Goal: Transaction & Acquisition: Purchase product/service

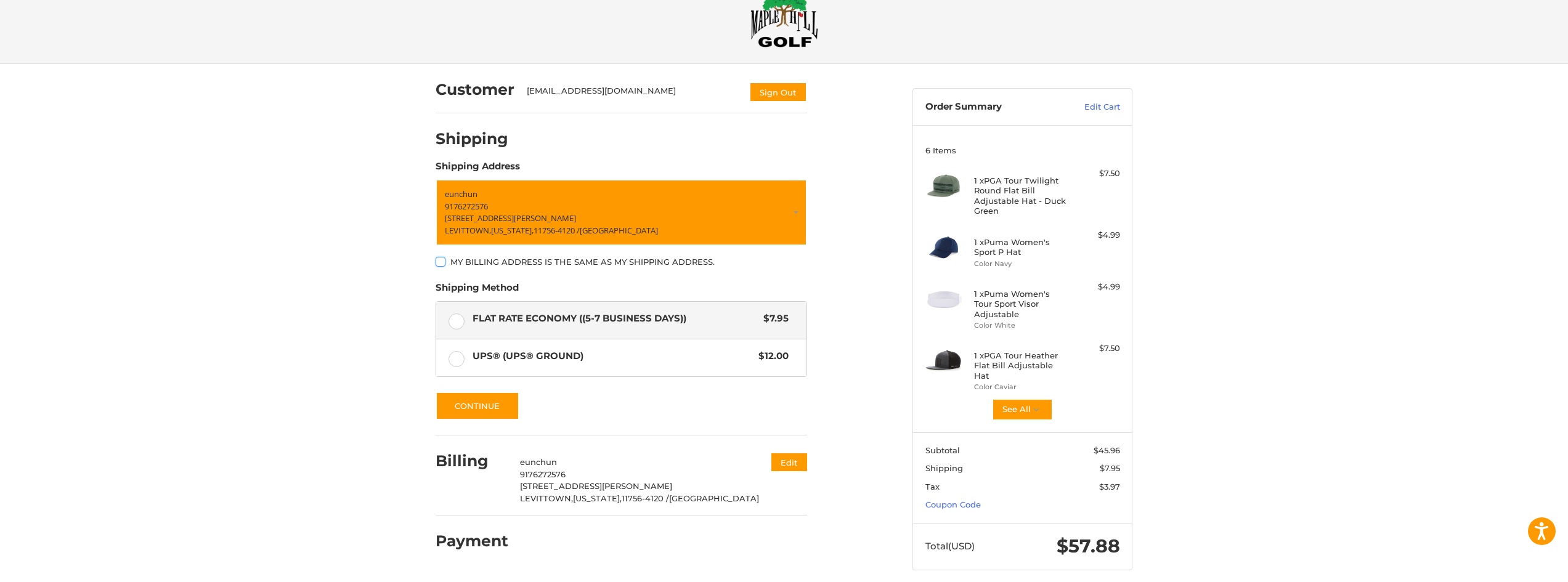
scroll to position [37, 0]
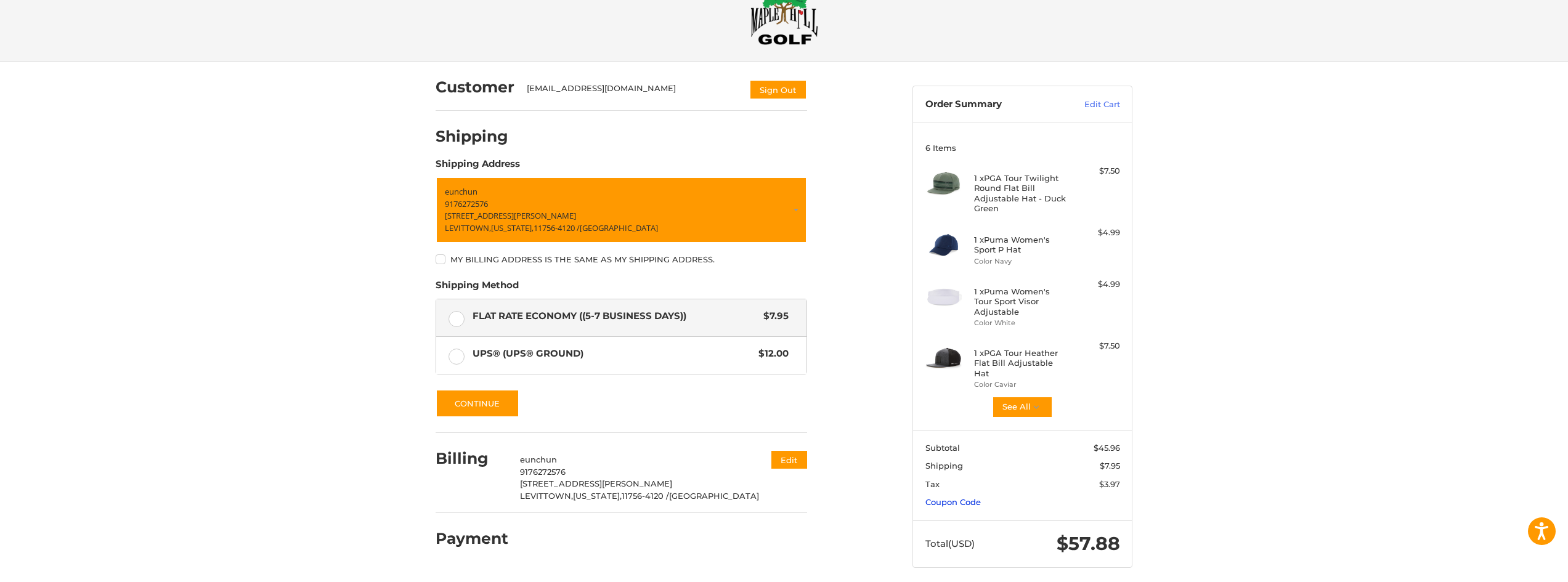
click at [953, 497] on link "Coupon Code" at bounding box center [953, 502] width 55 height 10
click at [964, 519] on input "Gift Certificate or Coupon Code" at bounding box center [987, 527] width 124 height 28
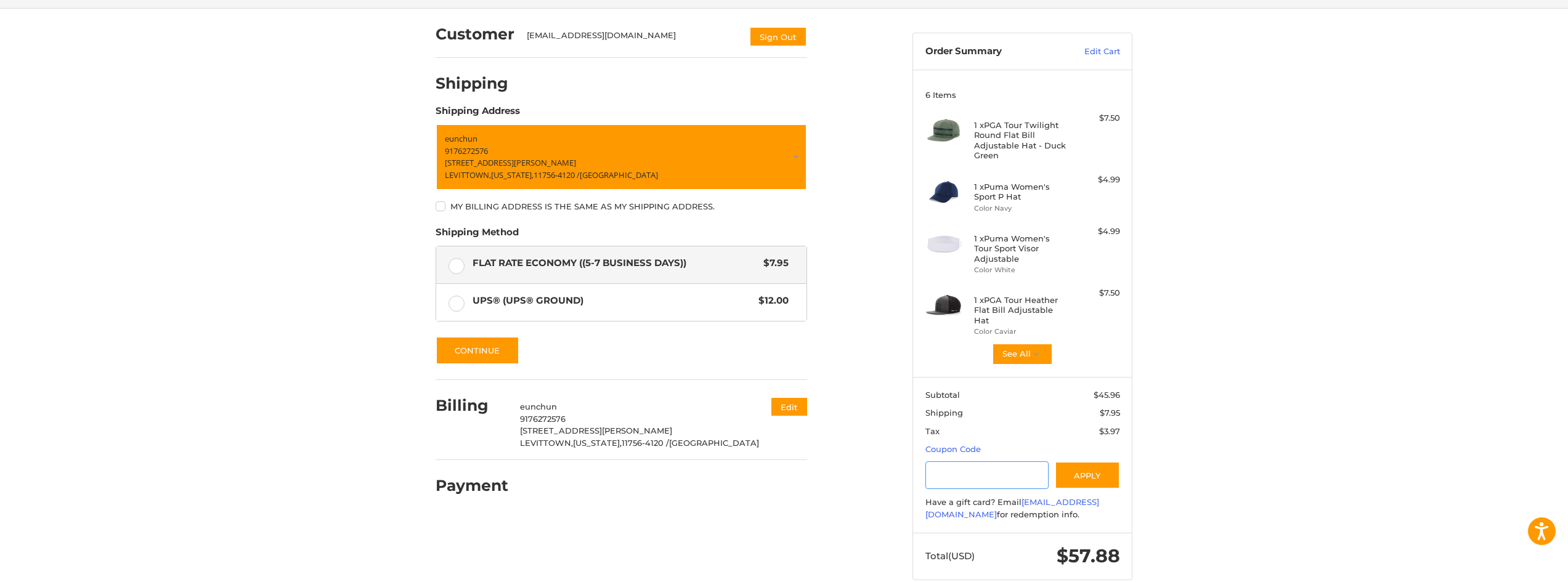
scroll to position [102, 0]
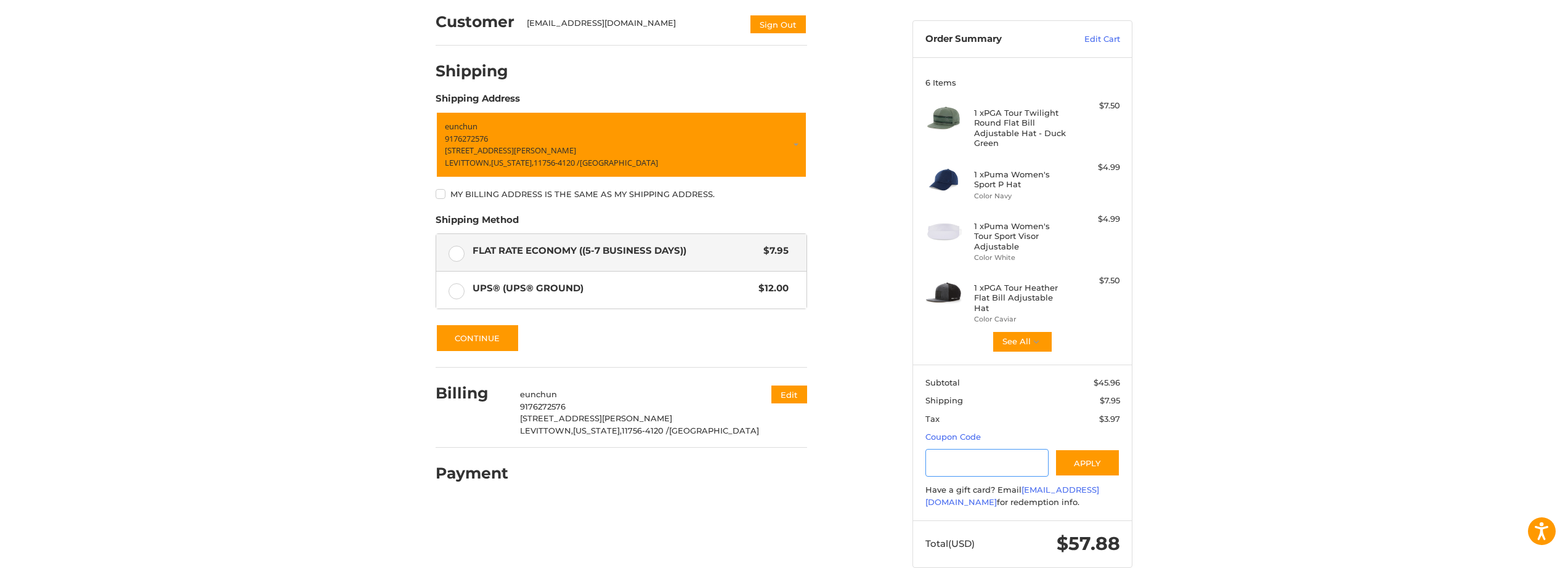
paste input "**********"
type input "**********"
click at [1083, 457] on button "Apply" at bounding box center [1087, 462] width 65 height 28
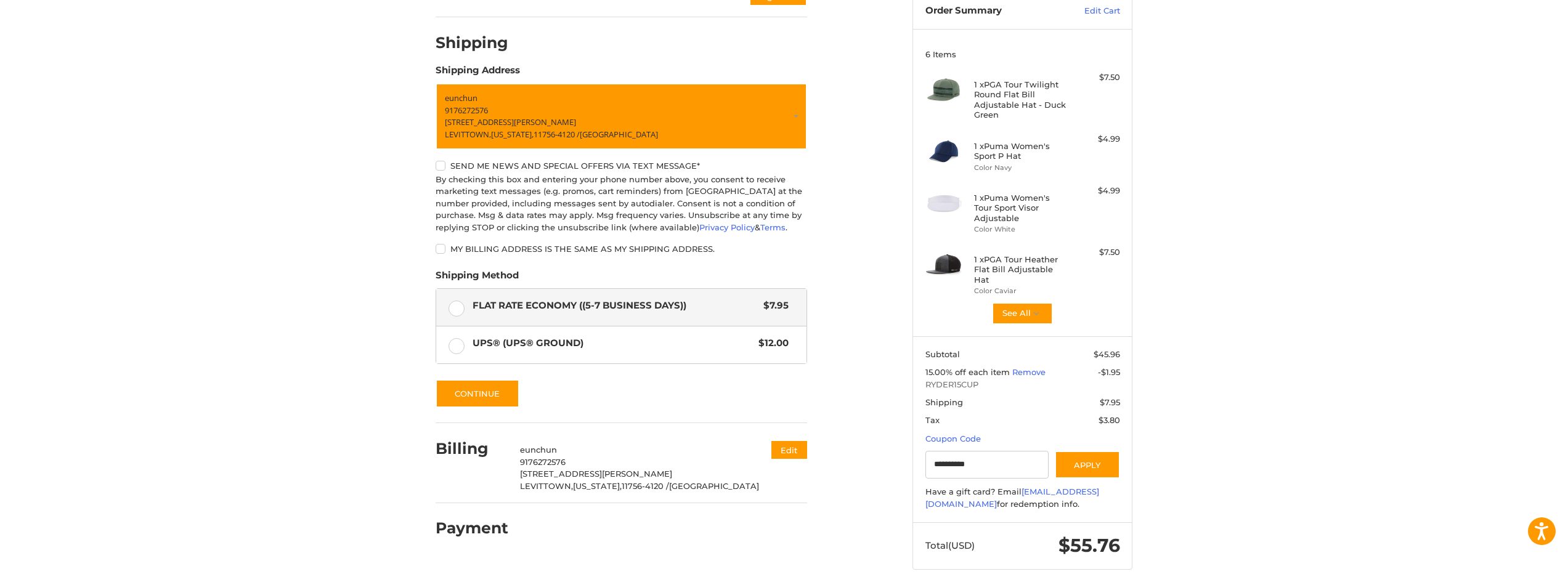
scroll to position [131, 0]
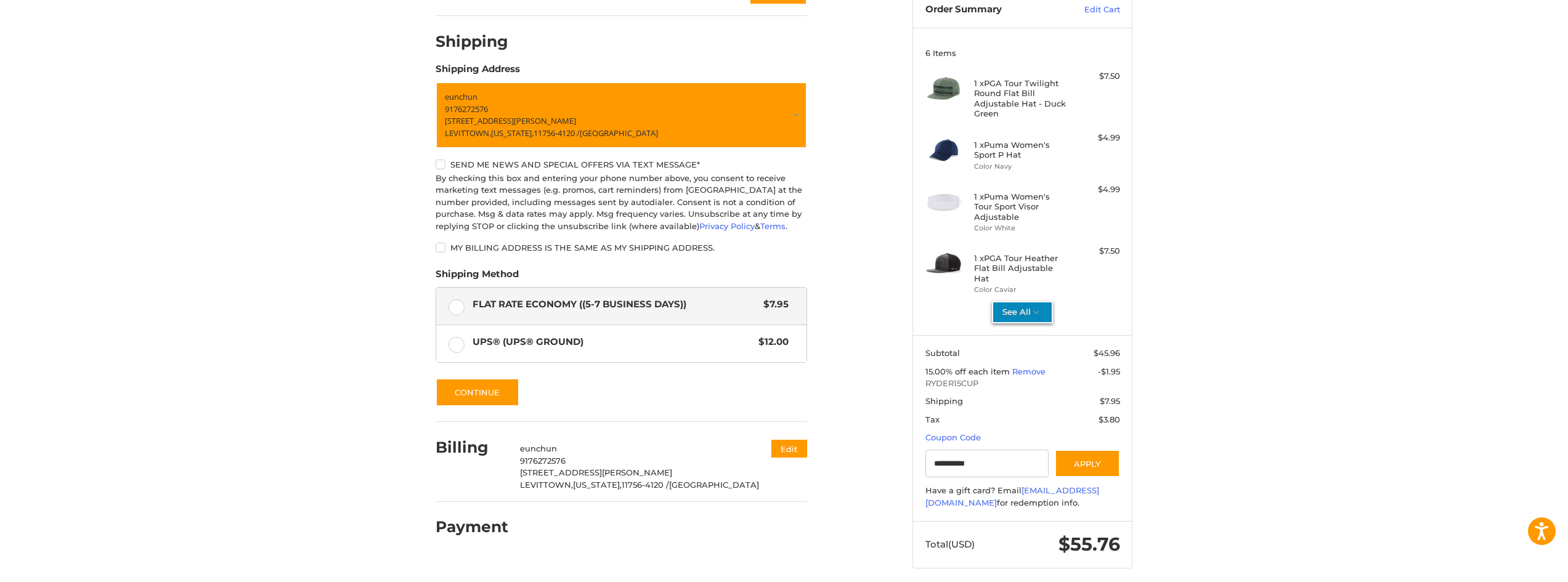
click at [1037, 306] on icon "button" at bounding box center [1037, 312] width 11 height 11
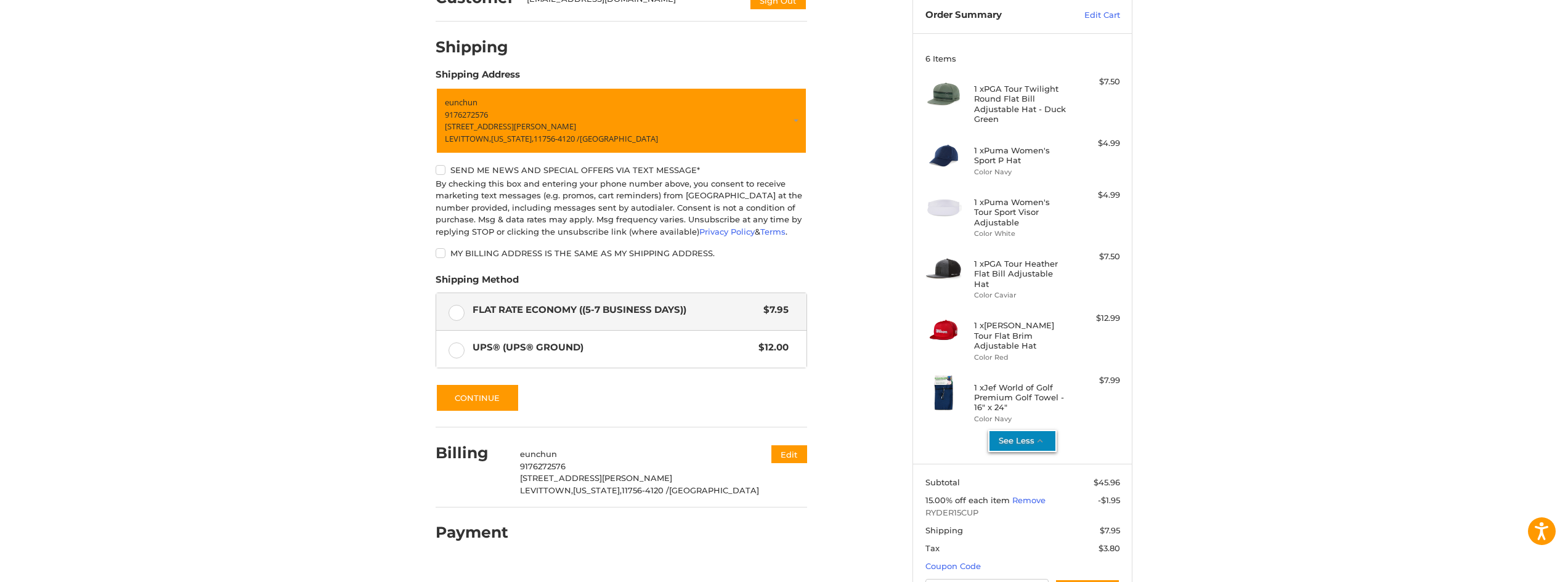
scroll to position [82, 0]
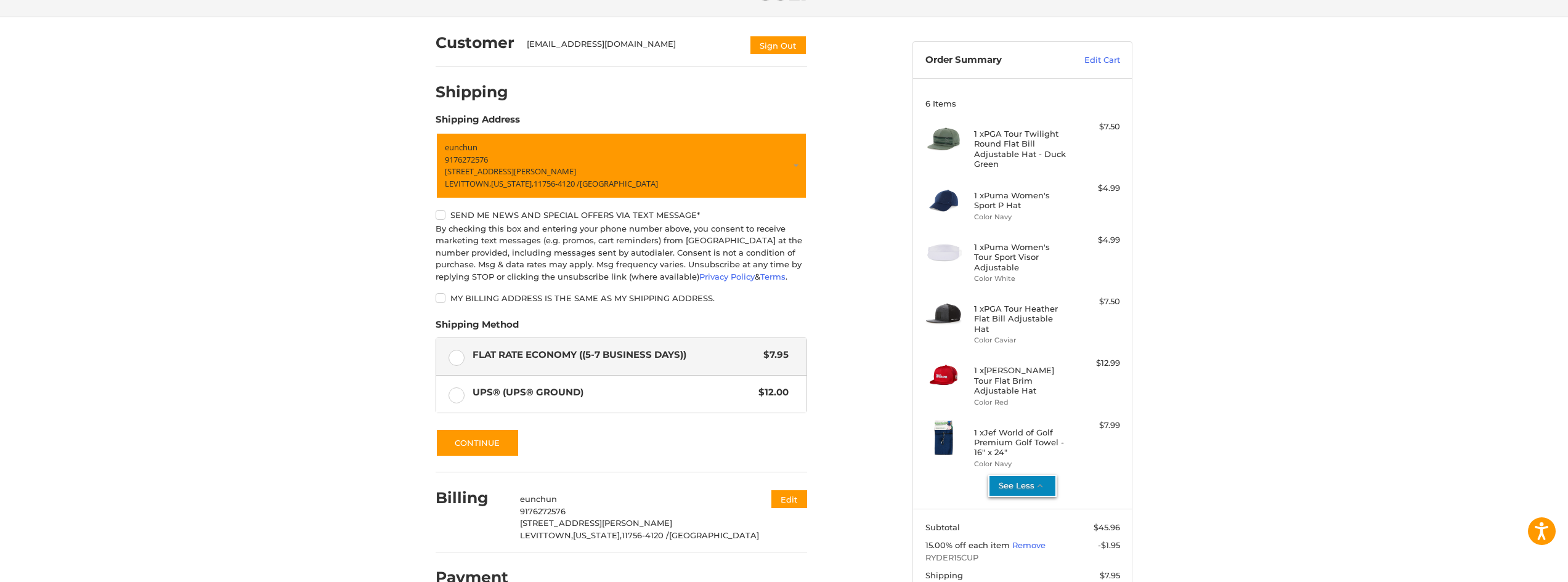
click at [1238, 309] on div "Customer UMPSTAR123@YAHOO.COM Sign Out Shipping POWERED BY We’ve got you covere…" at bounding box center [784, 392] width 1568 height 749
click at [1212, 323] on div "Customer UMPSTAR123@YAHOO.COM Sign Out Shipping POWERED BY We’ve got you covere…" at bounding box center [784, 392] width 1568 height 749
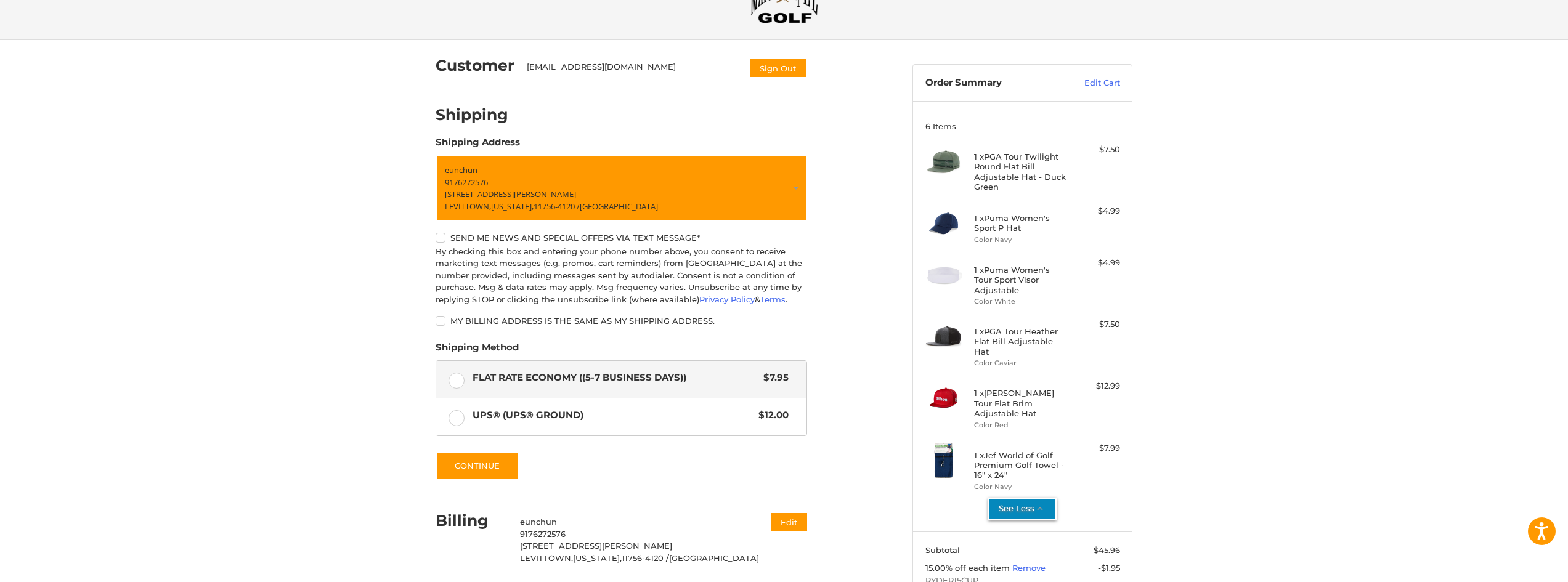
scroll to position [0, 0]
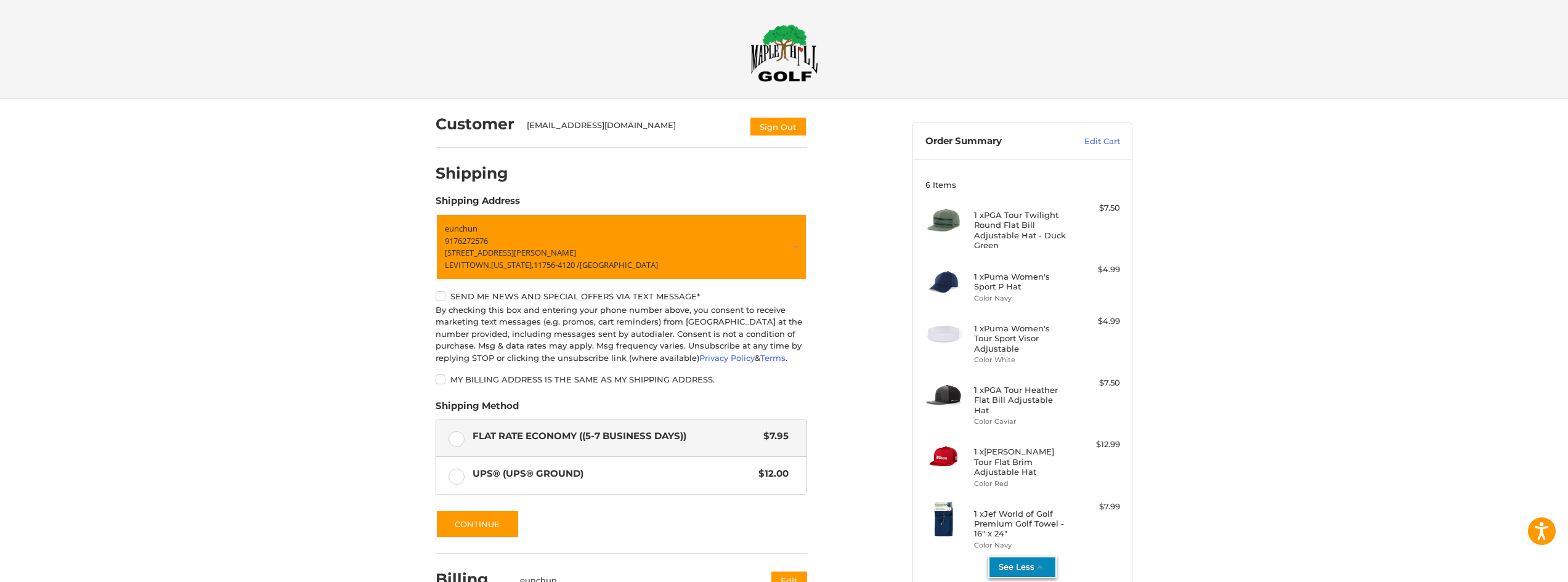
click at [792, 57] on img at bounding box center [784, 52] width 68 height 58
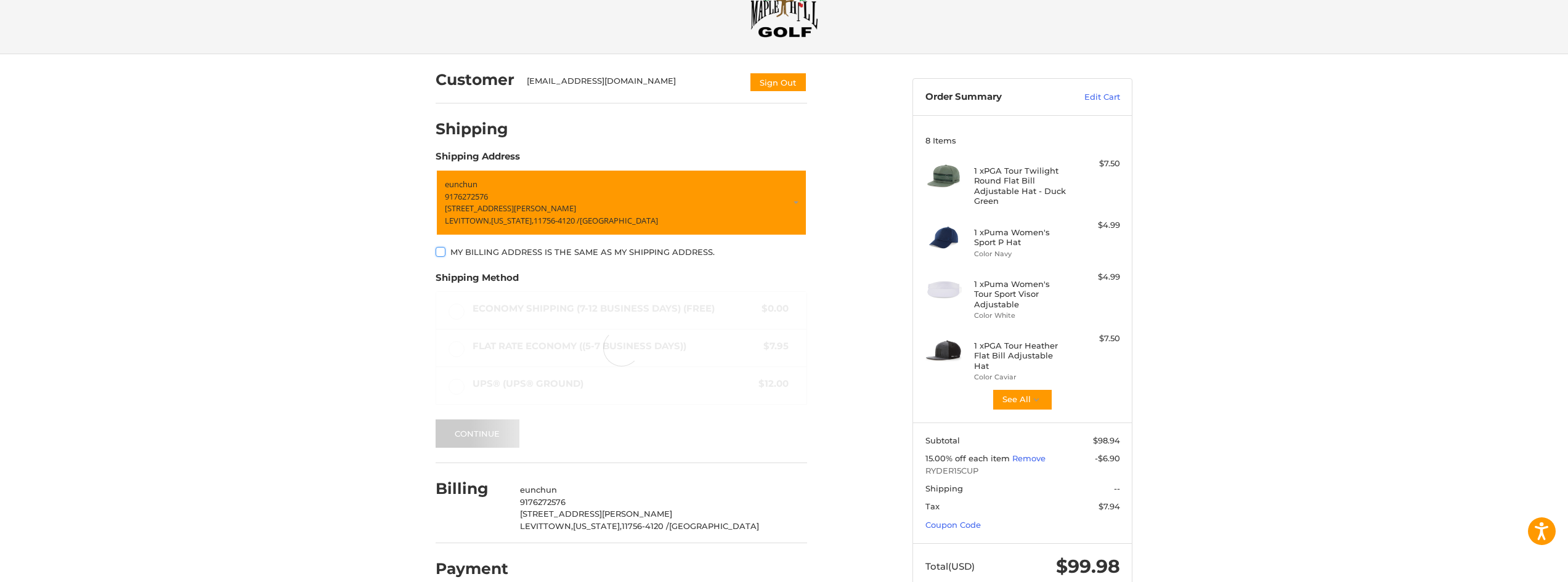
scroll to position [67, 0]
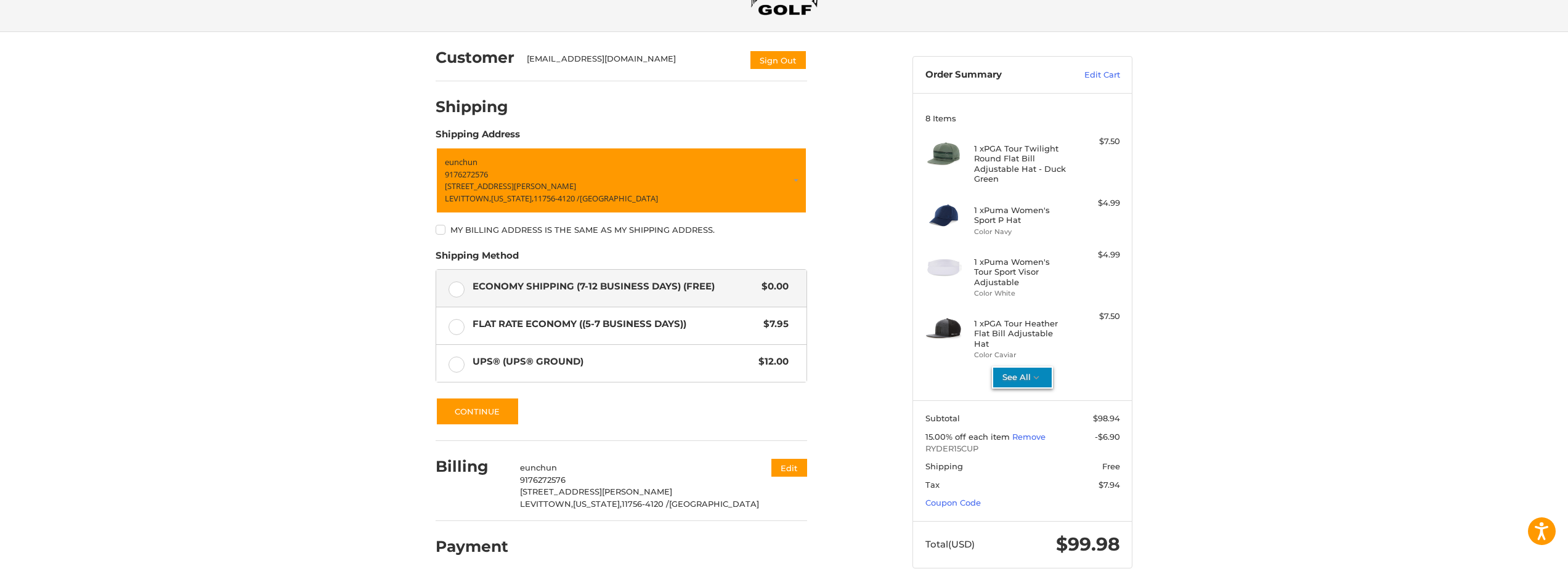
click at [1036, 372] on icon "button" at bounding box center [1037, 378] width 11 height 11
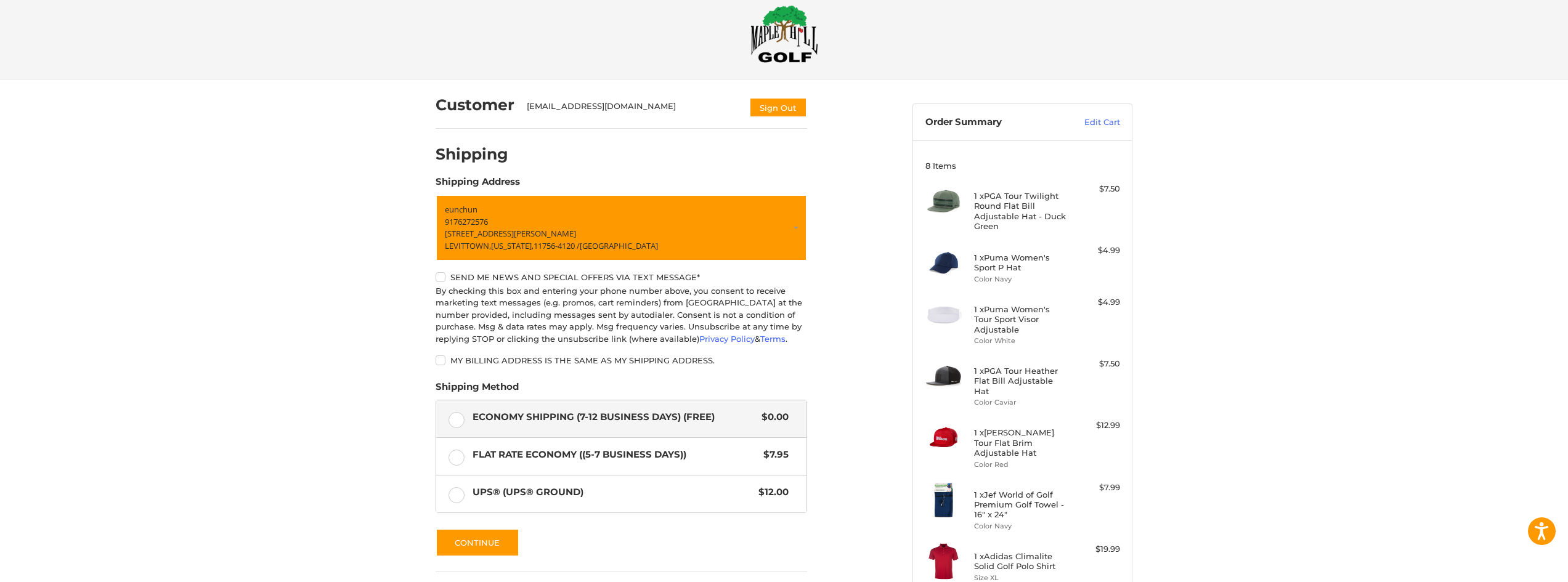
scroll to position [0, 0]
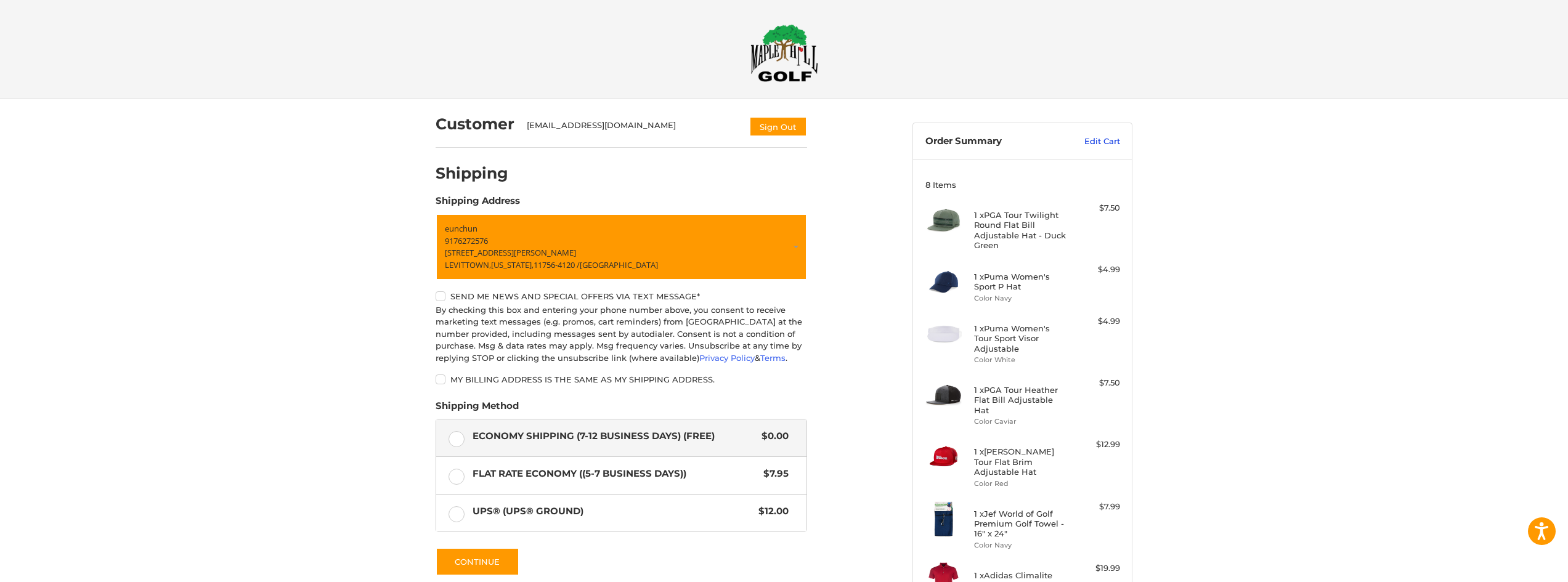
click at [1116, 144] on link "Edit Cart" at bounding box center [1089, 142] width 63 height 13
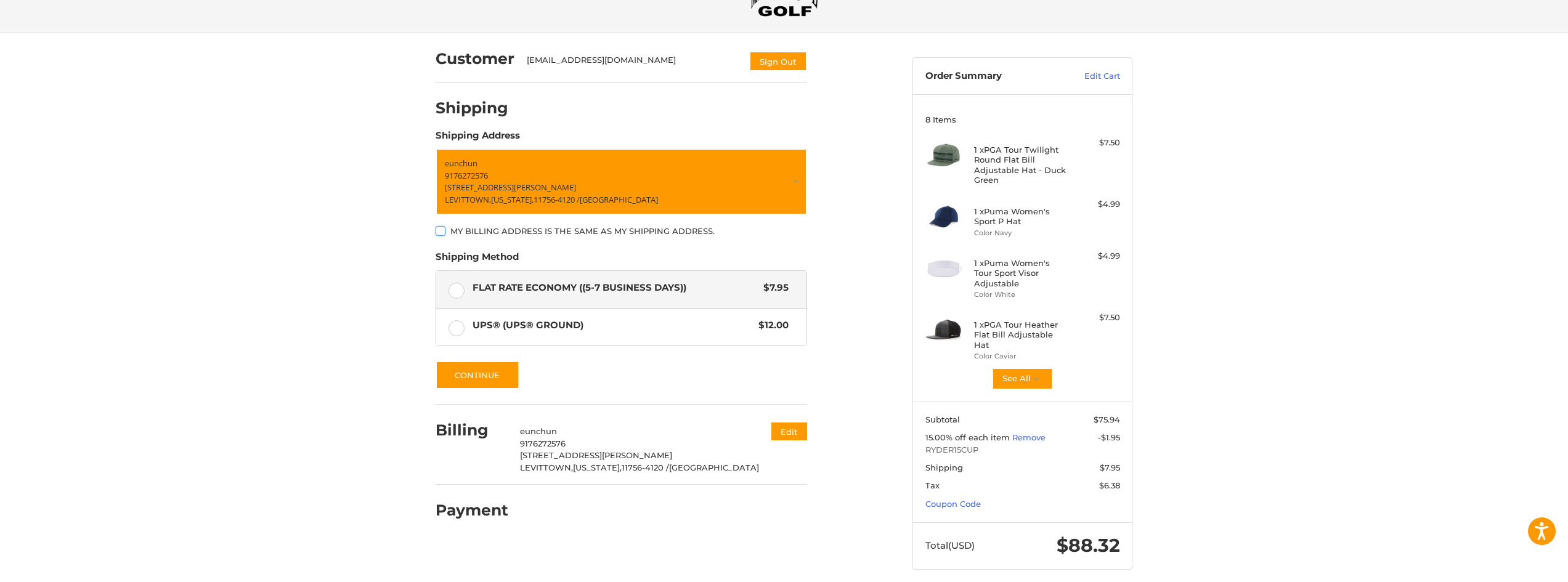
scroll to position [67, 0]
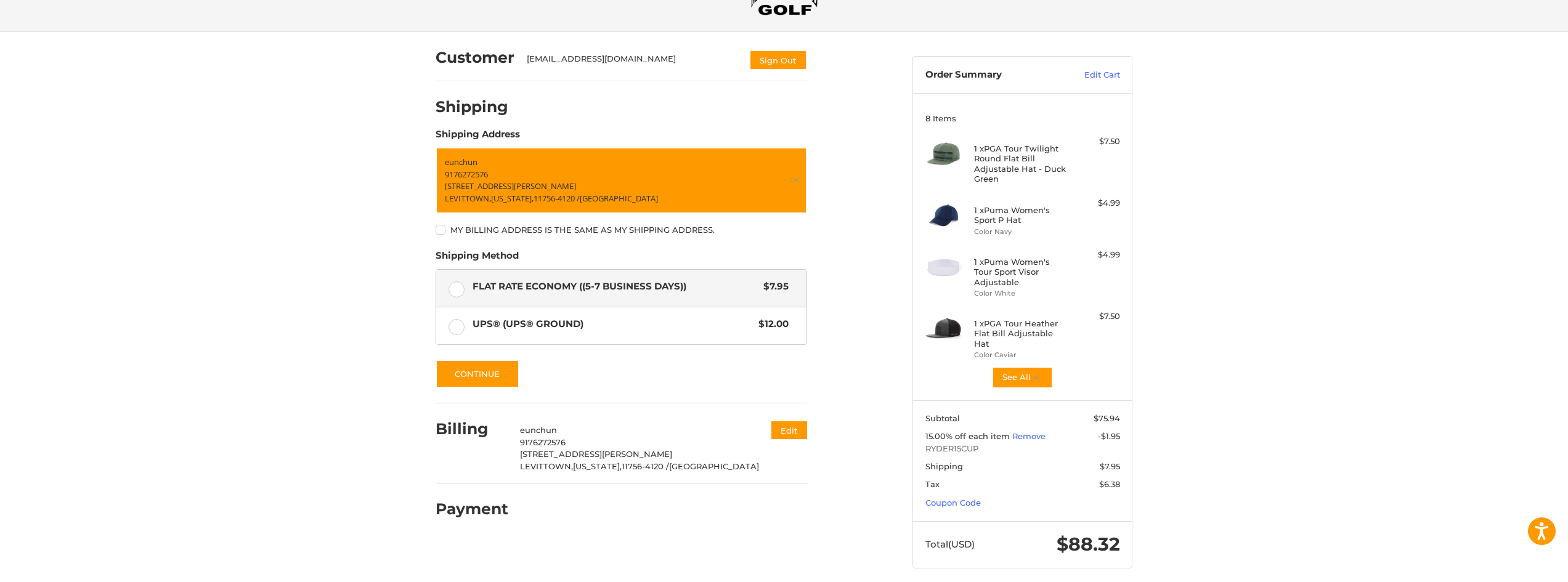
click at [1045, 466] on section "Subtotal $75.94 15.00% off each item Remove -$1.95 RYDER15CUP Shipping $7.95 Ta…" at bounding box center [1022, 461] width 219 height 120
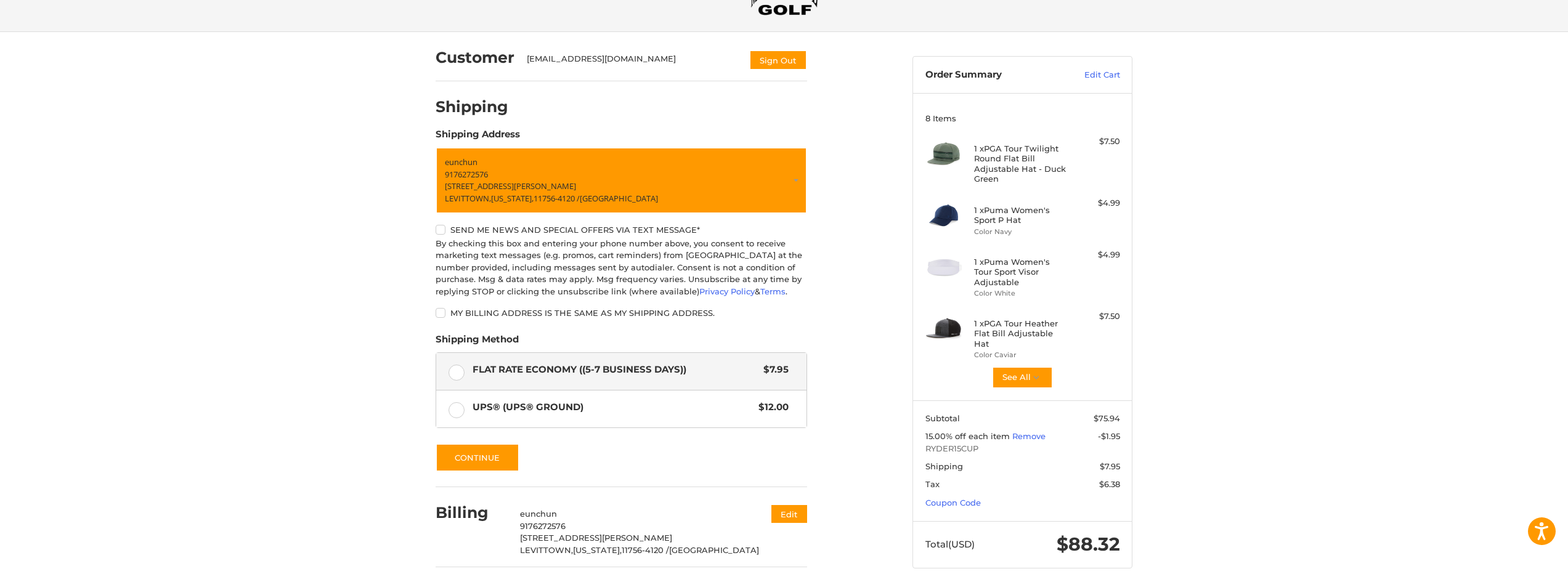
click at [1045, 465] on section "Subtotal $75.94 15.00% off each item Remove -$1.95 RYDER15CUP Shipping $7.95 Ta…" at bounding box center [1022, 461] width 219 height 120
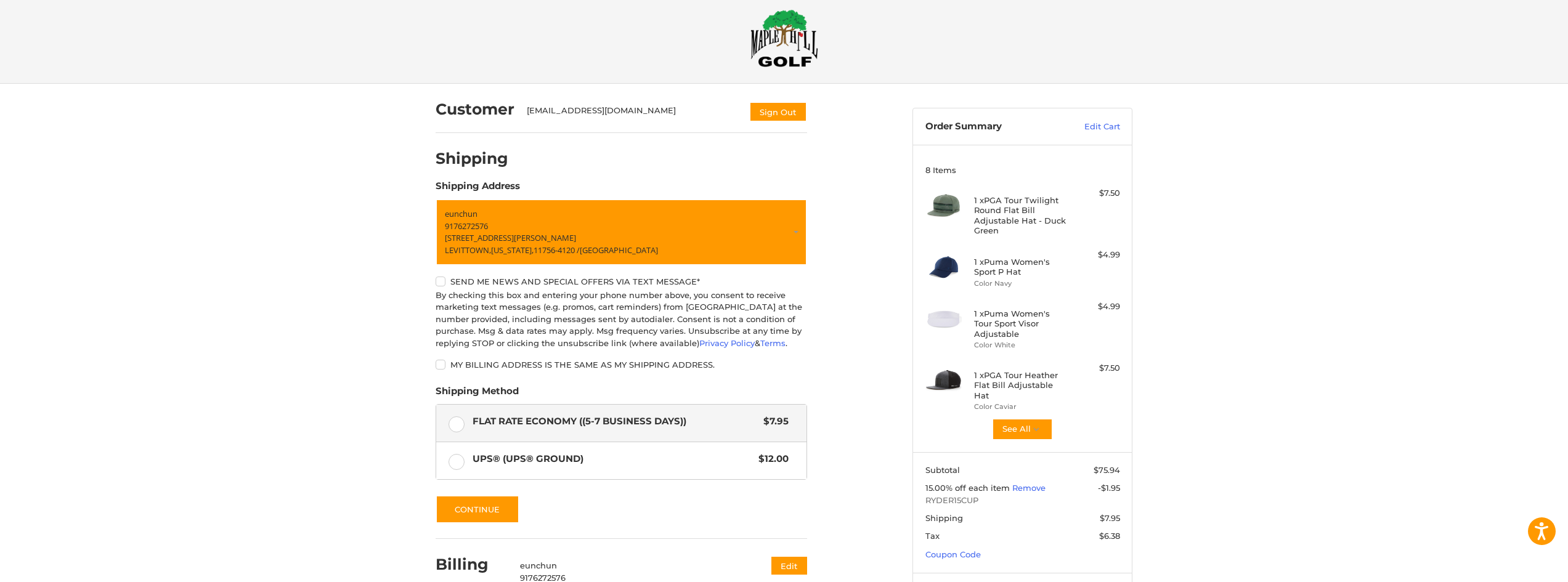
scroll to position [0, 0]
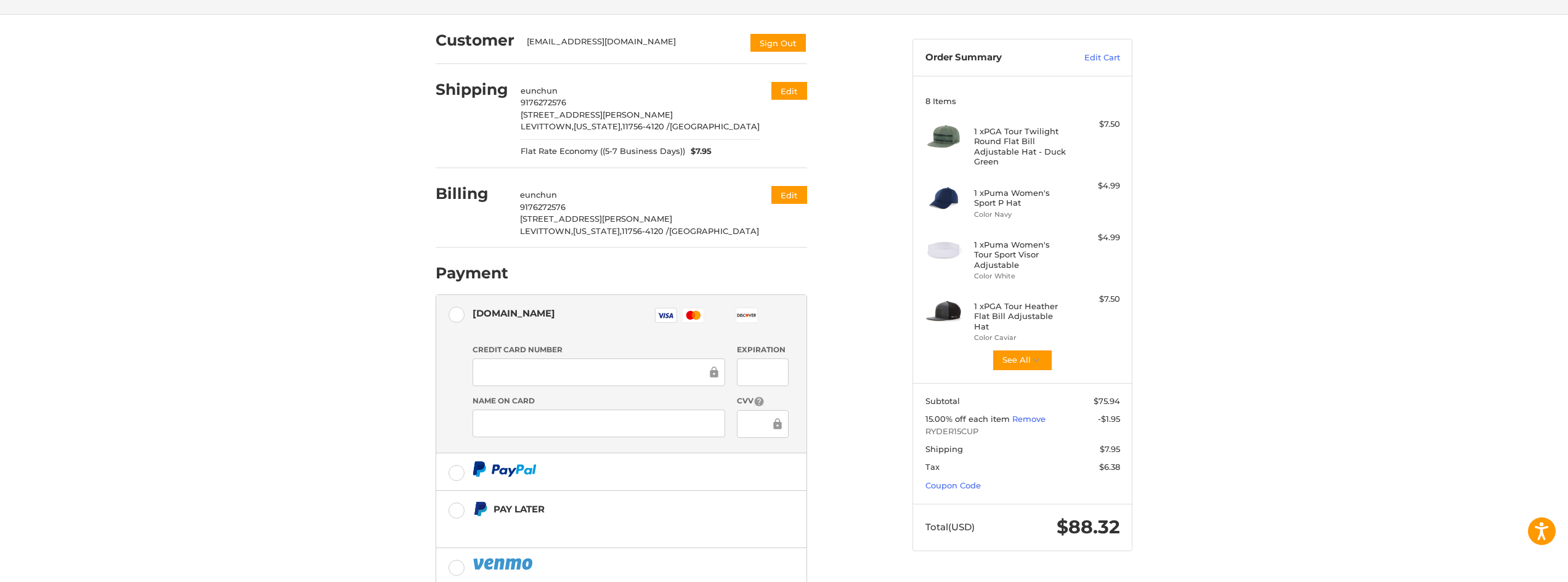
scroll to position [82, 0]
click at [1030, 415] on link "Remove" at bounding box center [1029, 420] width 33 height 10
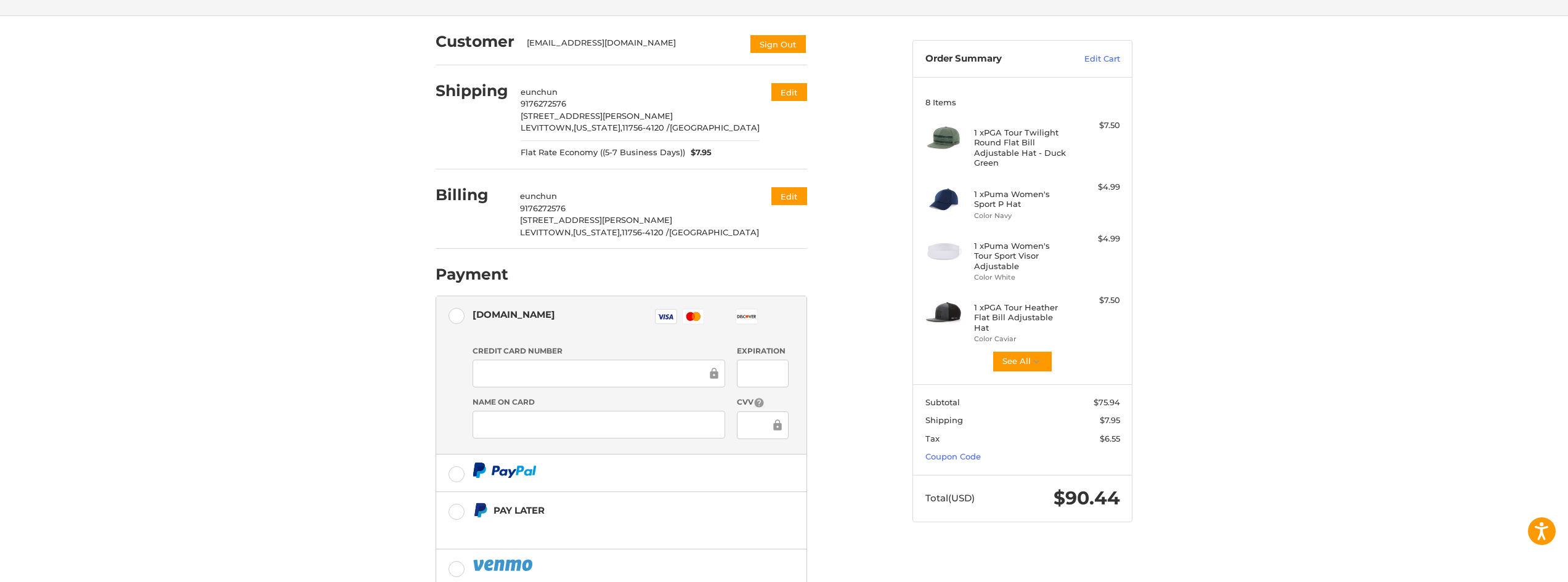
click at [1166, 410] on div "Customer UMPSTAR123@YAHOO.COM Sign Out Shipping eun chun 9176272576 11 SHEPHERD…" at bounding box center [784, 340] width 1568 height 648
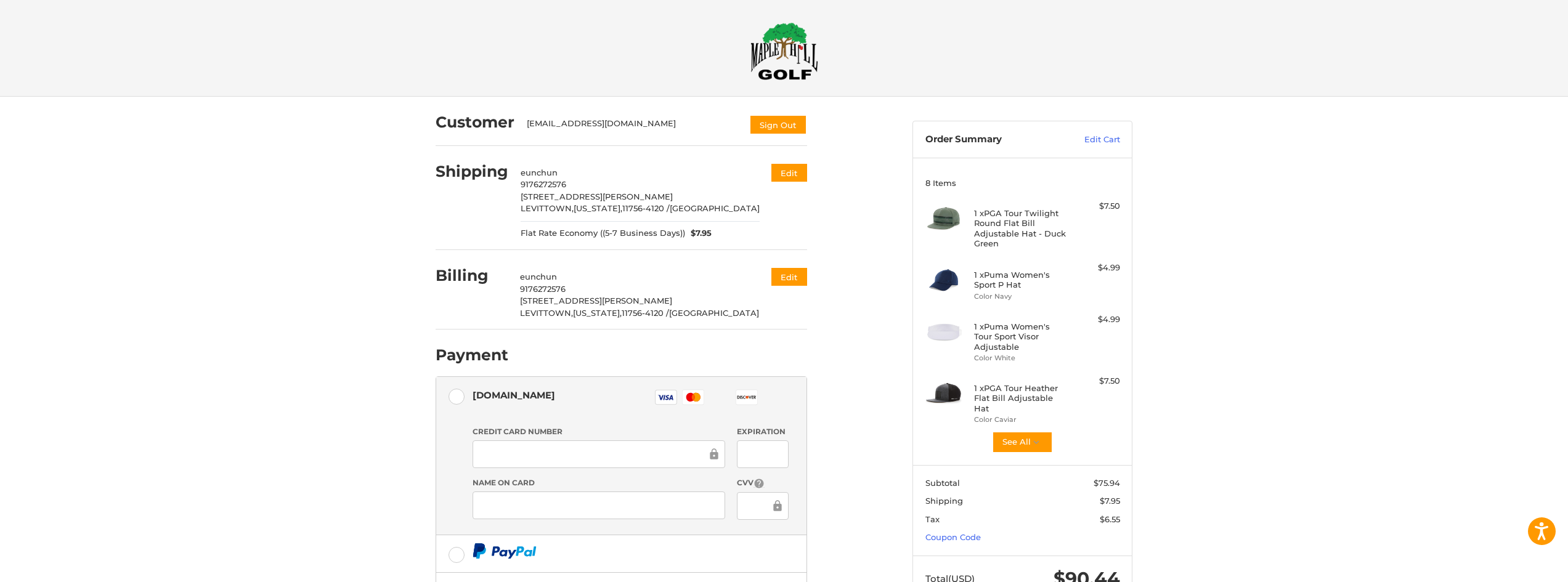
scroll to position [0, 0]
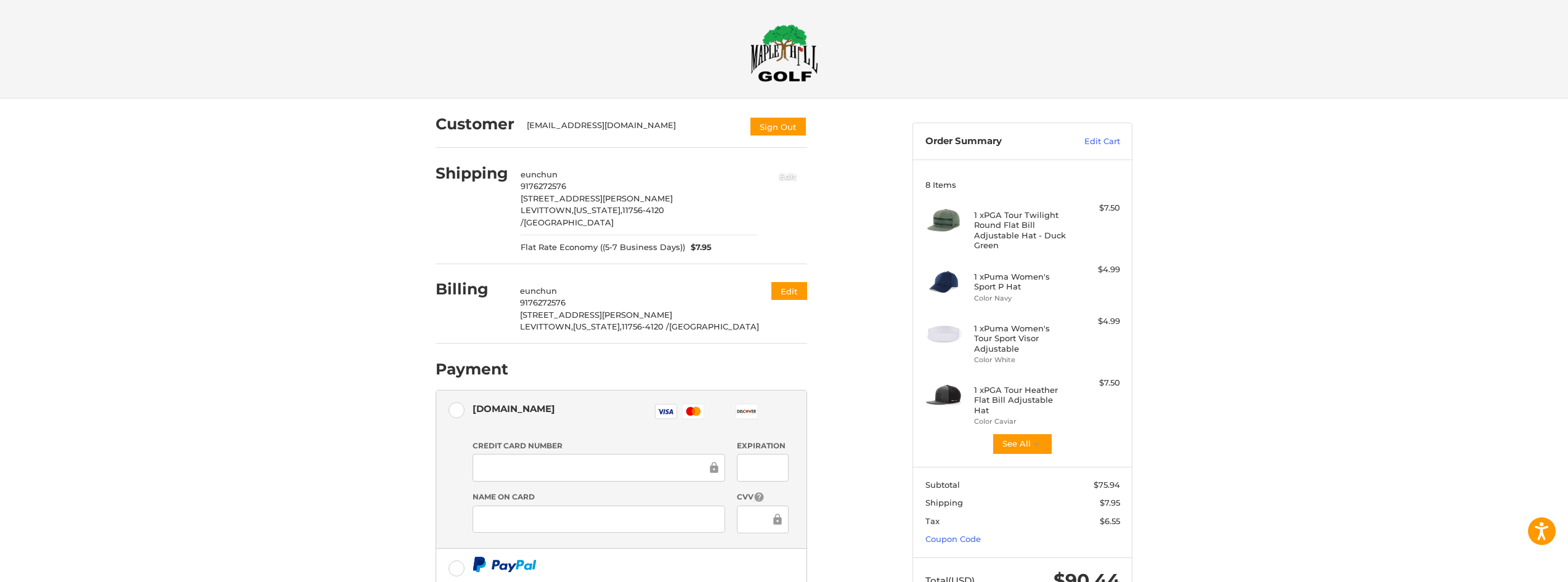
click at [798, 169] on button "Edit" at bounding box center [788, 176] width 38 height 21
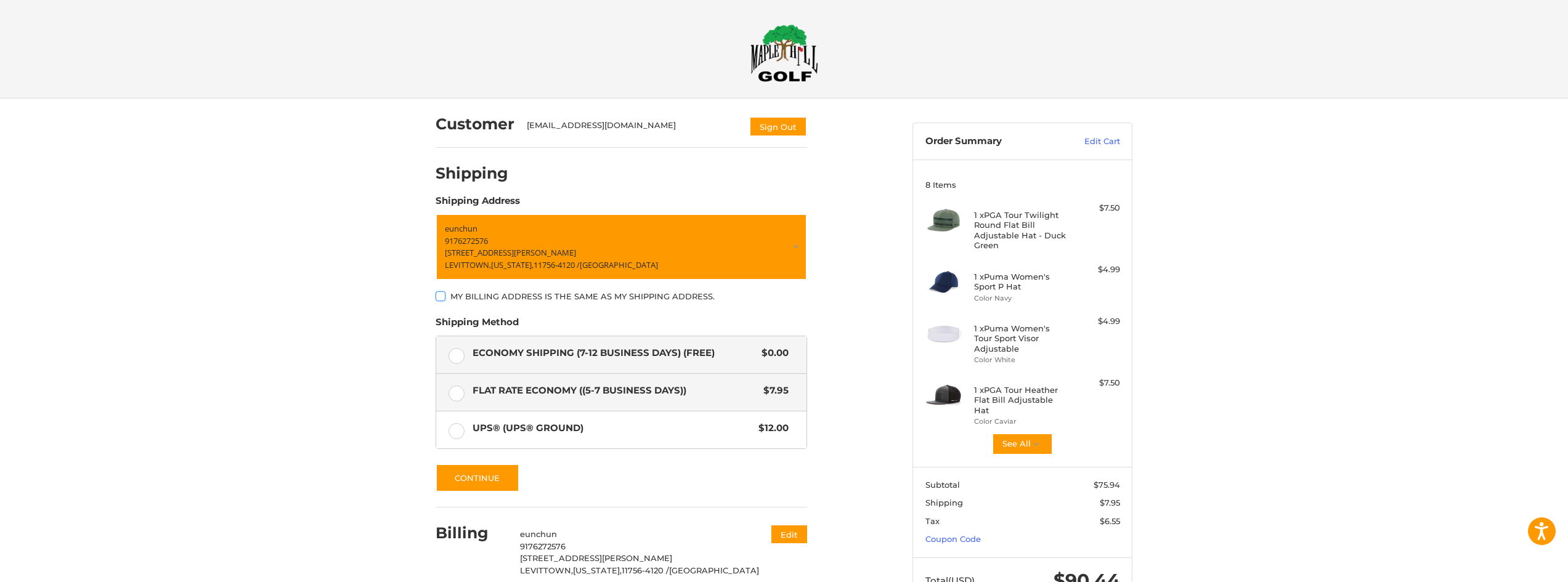
scroll to position [63, 0]
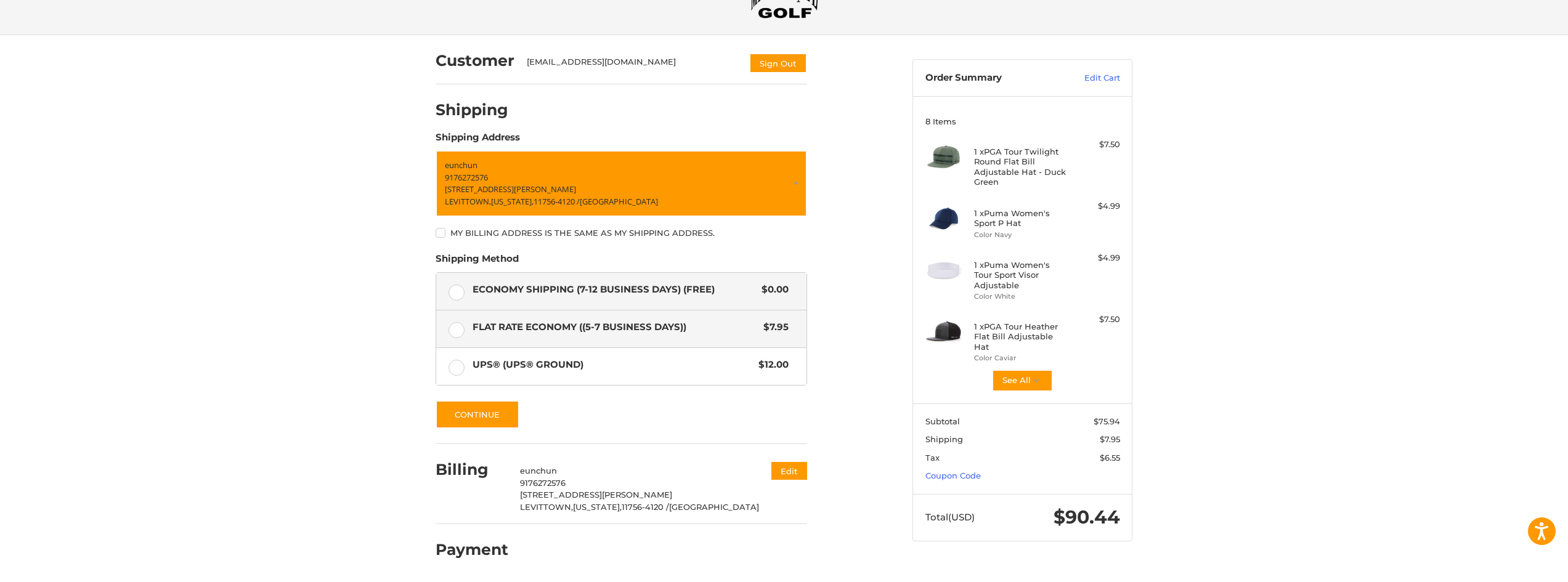
click at [475, 281] on div "Economy Shipping (7-12 Business Days) (Free) $0.00" at bounding box center [630, 290] width 316 height 17
click at [498, 412] on button "Continue" at bounding box center [478, 415] width 84 height 29
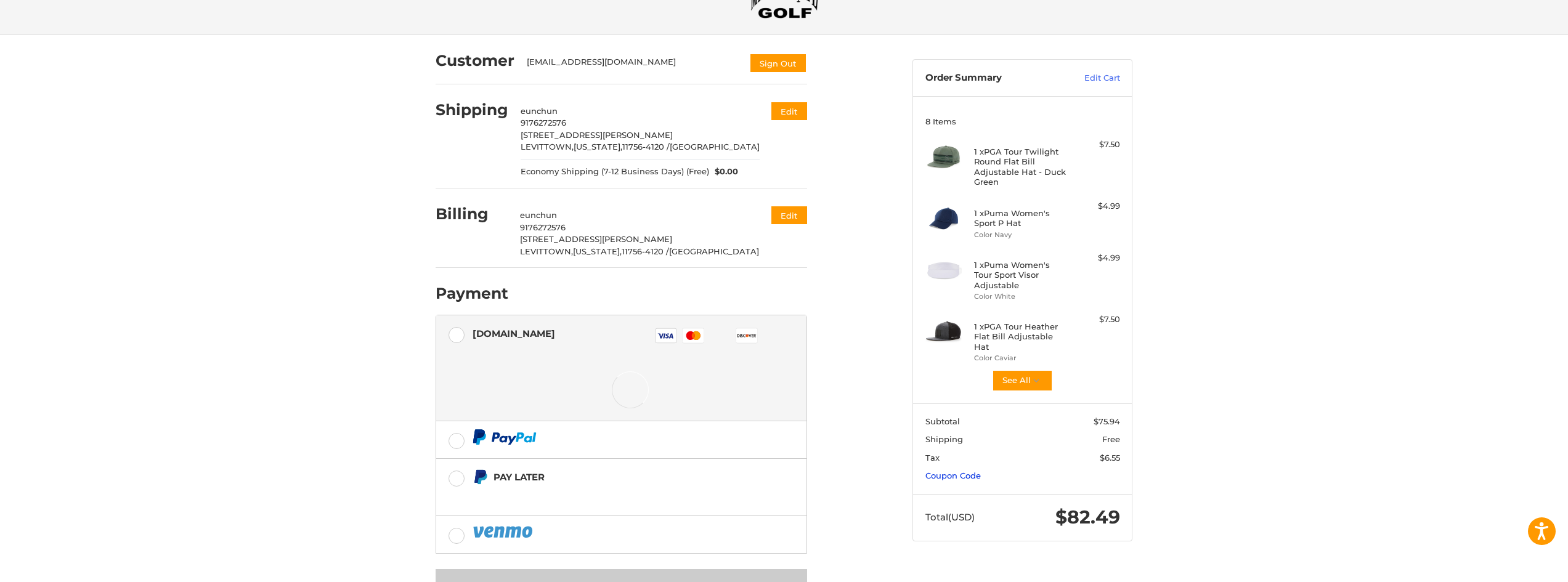
click at [966, 470] on link "Coupon Code" at bounding box center [953, 475] width 55 height 10
click at [998, 488] on input "Gift Certificate or Coupon Code" at bounding box center [987, 501] width 124 height 28
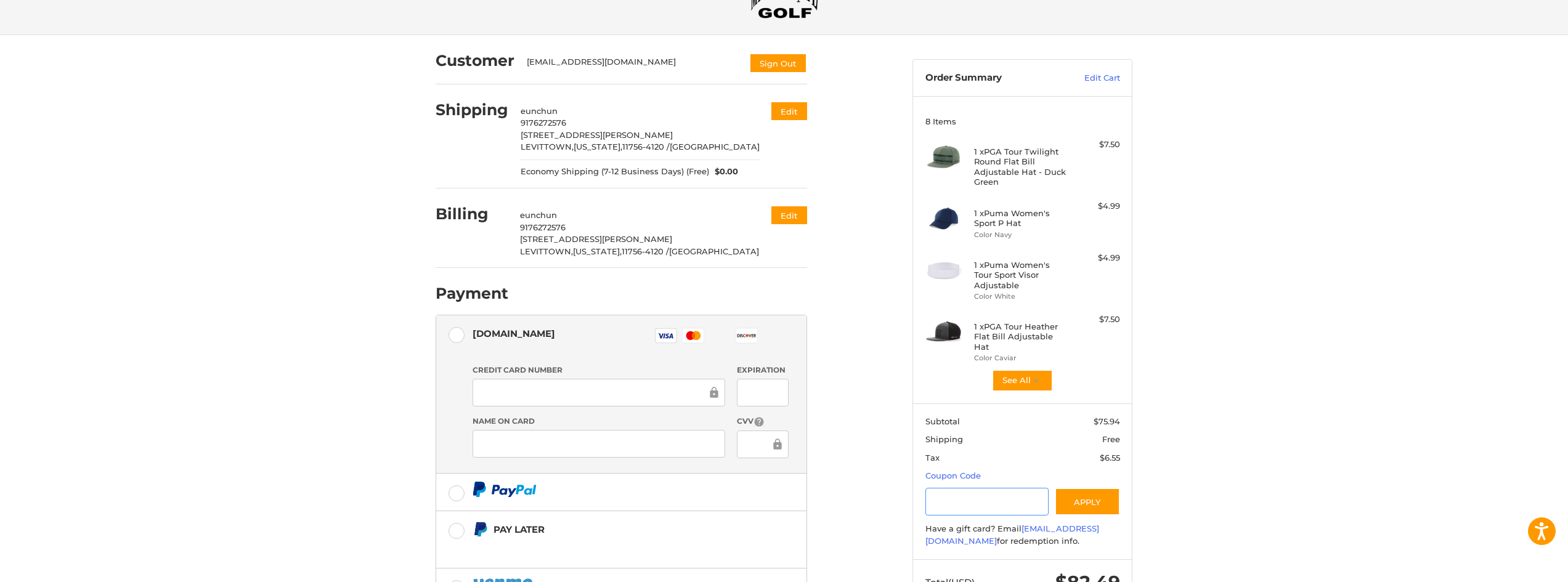
paste input "**********"
type input "**********"
click at [1092, 495] on button "Apply" at bounding box center [1087, 501] width 65 height 28
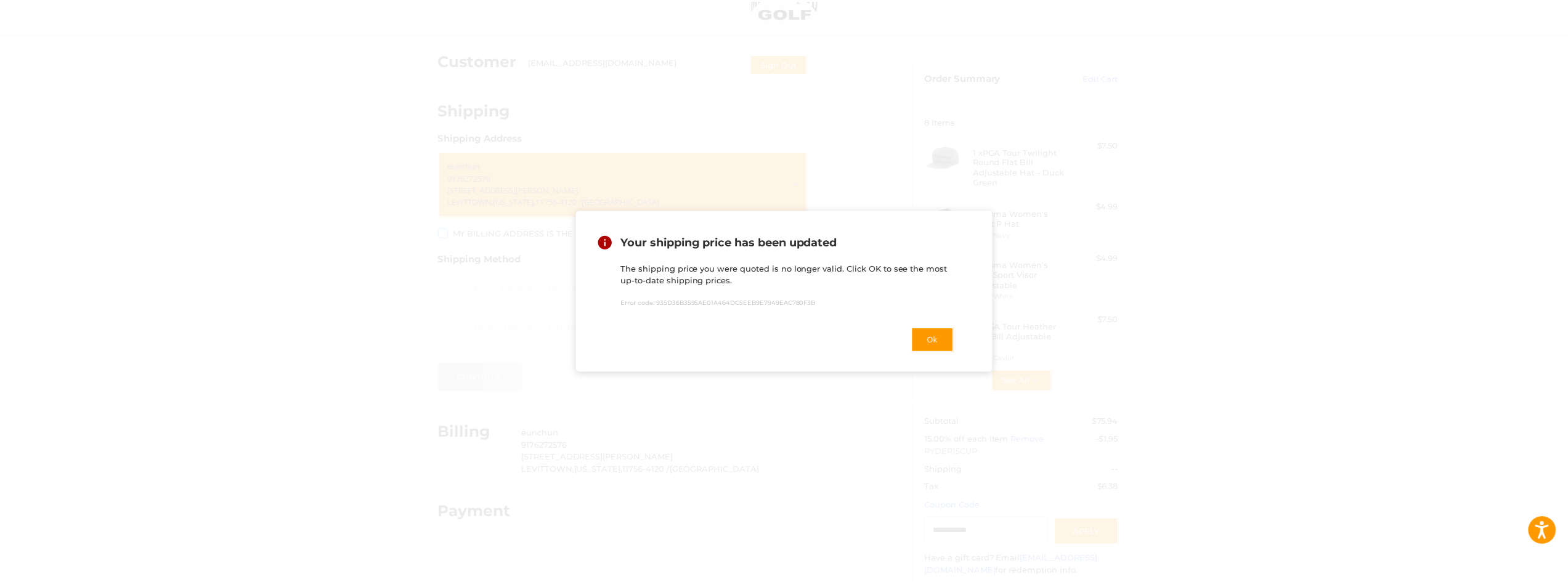
scroll to position [32, 0]
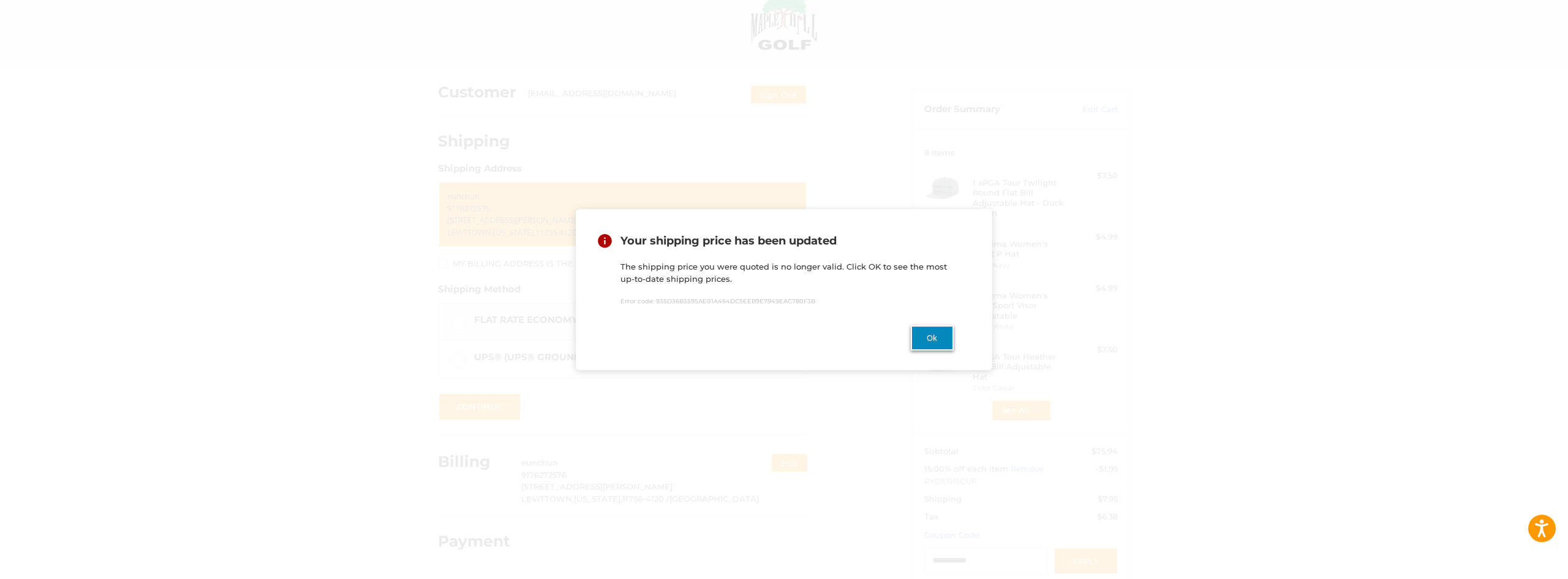
click at [943, 341] on button "Ok" at bounding box center [932, 338] width 43 height 25
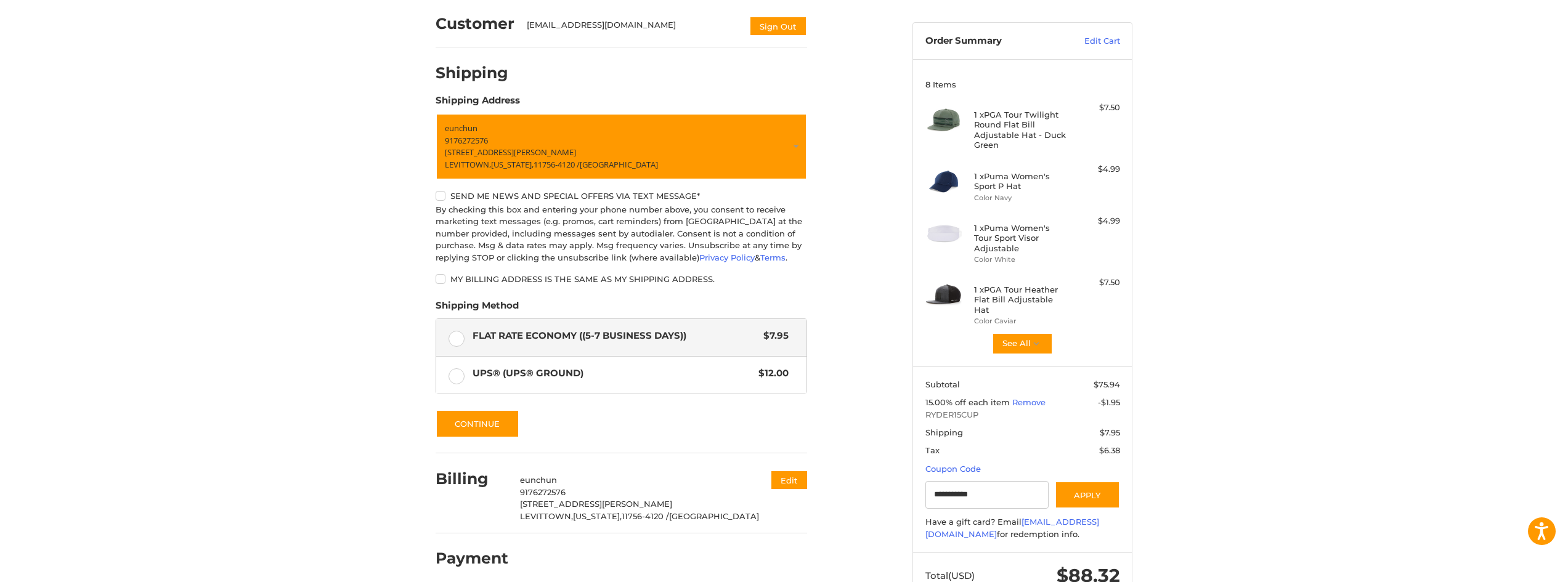
scroll to position [131, 0]
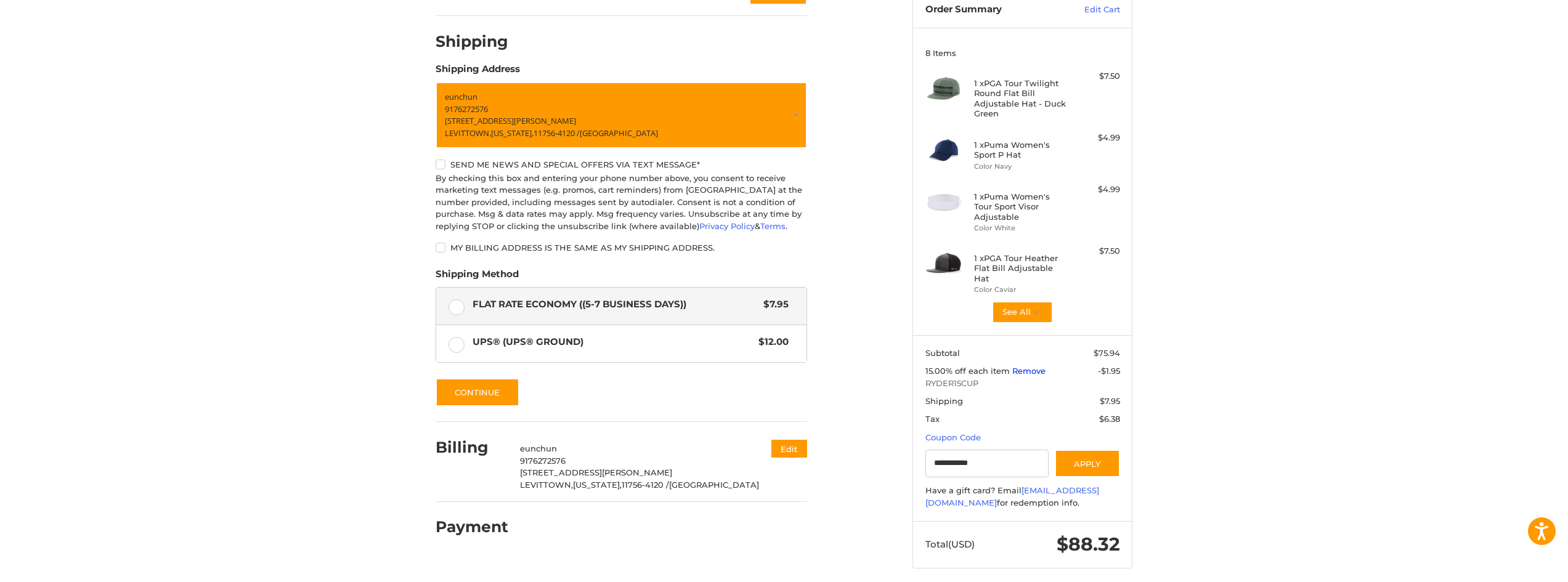
click at [1029, 366] on link "Remove" at bounding box center [1029, 371] width 33 height 10
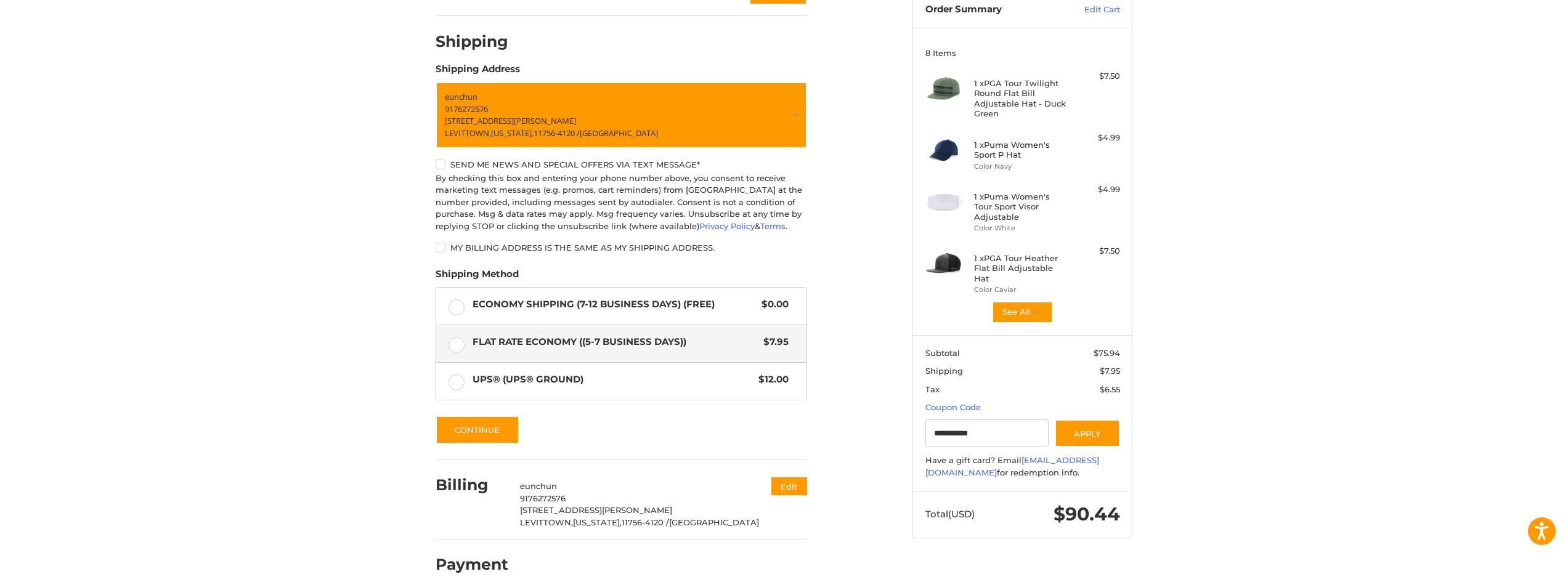
click at [1163, 375] on div "Customer UMPSTAR123@YAHOO.COM Sign Out Shipping Shipping Address eun chun 91762…" at bounding box center [784, 282] width 1568 height 631
click at [467, 299] on label "Economy Shipping (7-12 Business Days) (Free) $0.00" at bounding box center [621, 306] width 370 height 37
click at [1174, 384] on div "Customer UMPSTAR123@YAHOO.COM Sign Out Shipping Shipping Address eun chun 91762…" at bounding box center [784, 282] width 1568 height 631
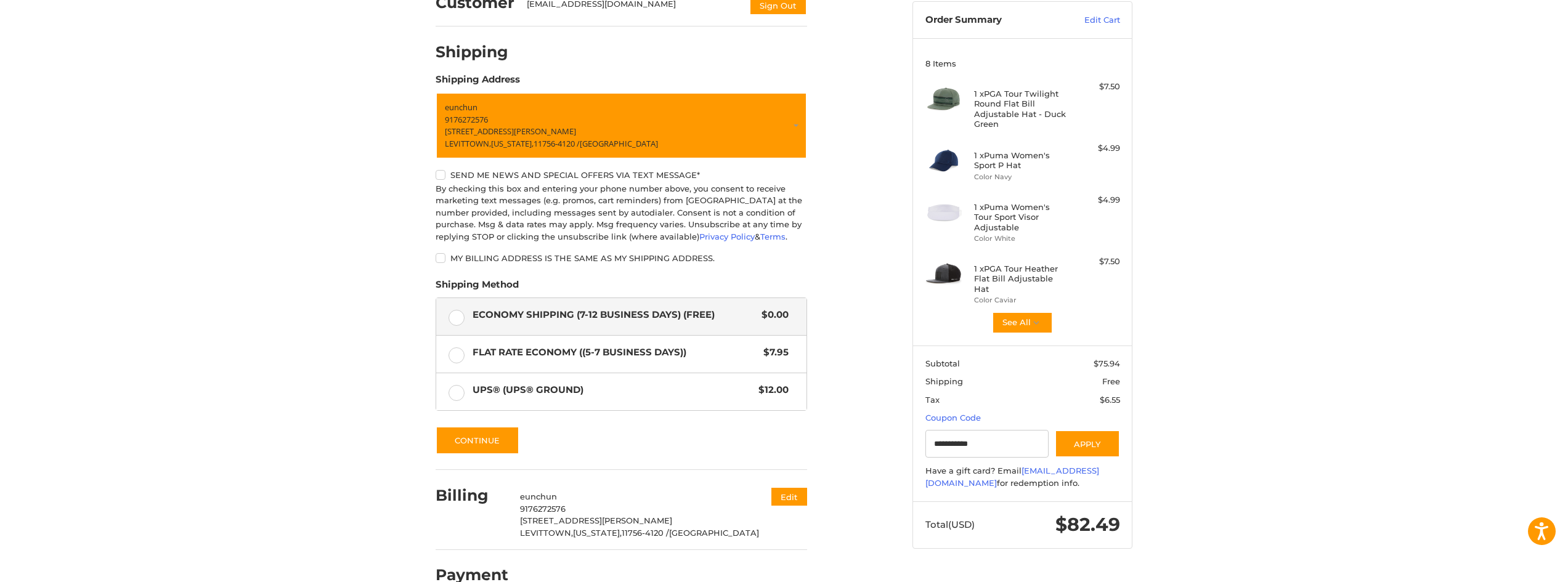
scroll to position [124, 0]
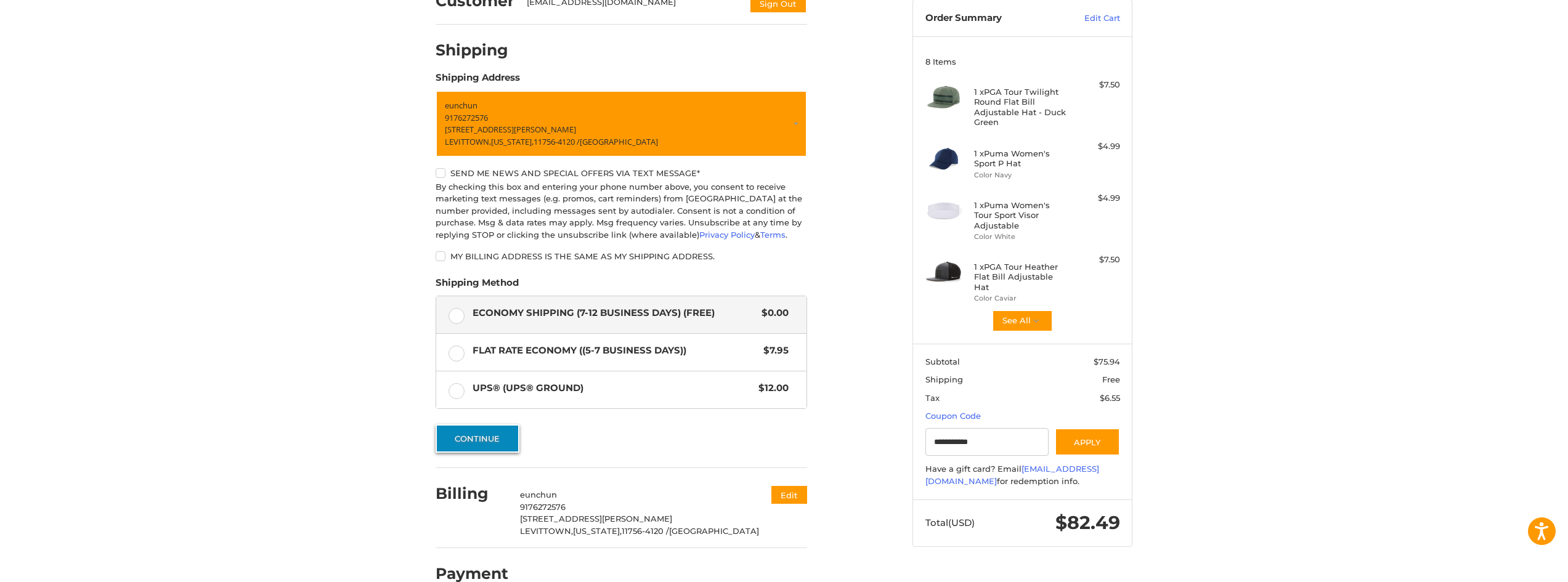
click at [498, 439] on button "Continue" at bounding box center [478, 439] width 84 height 29
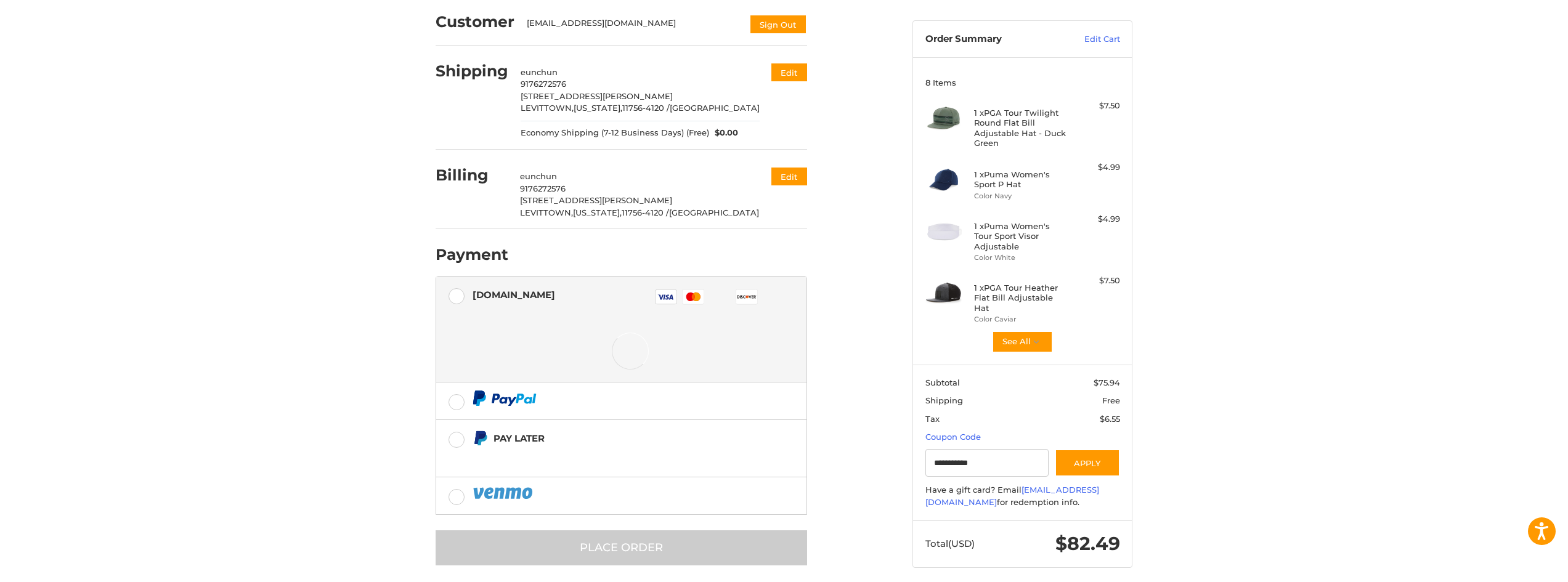
scroll to position [112, 0]
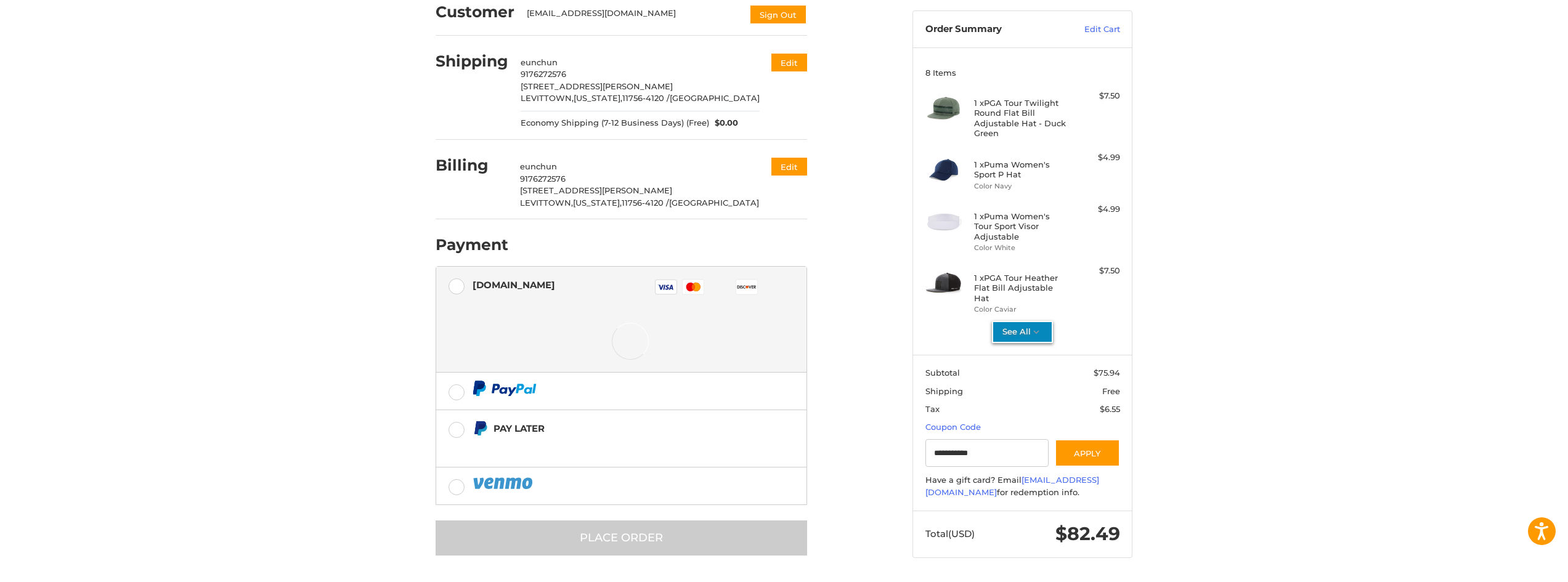
click at [1019, 331] on button "See All" at bounding box center [1022, 332] width 61 height 22
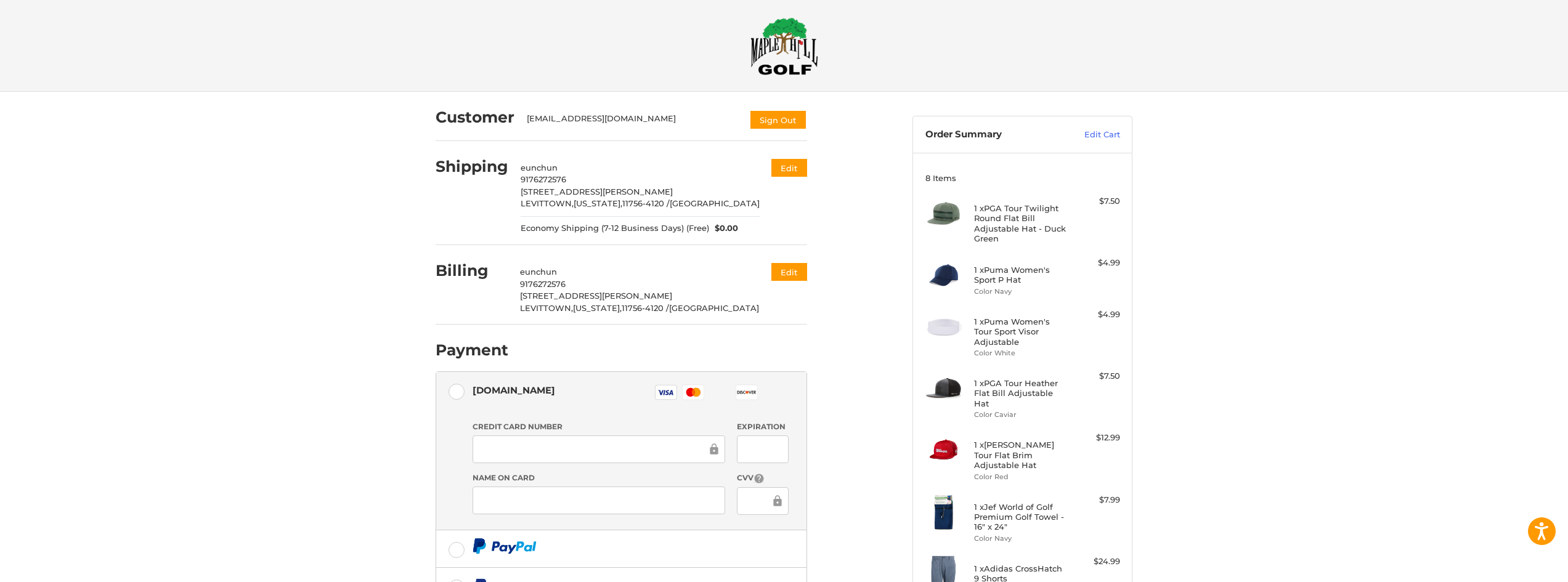
scroll to position [0, 0]
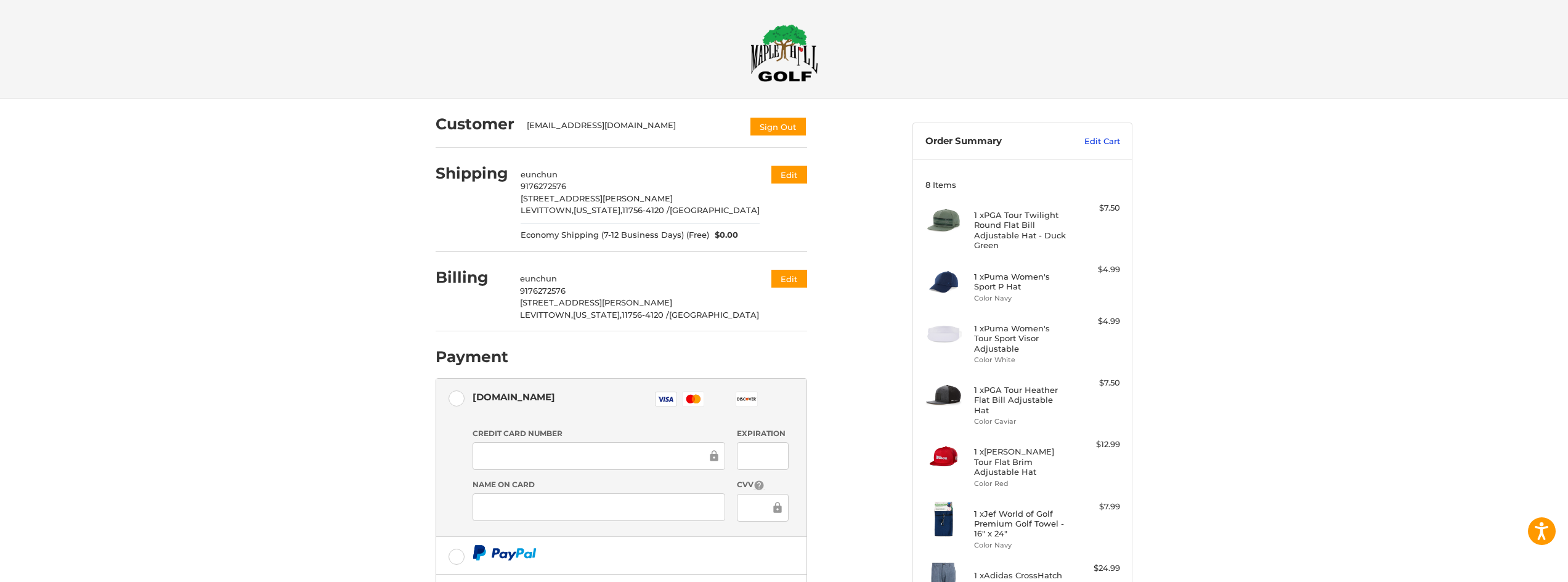
click at [1098, 135] on link "Edit Cart" at bounding box center [1089, 142] width 63 height 13
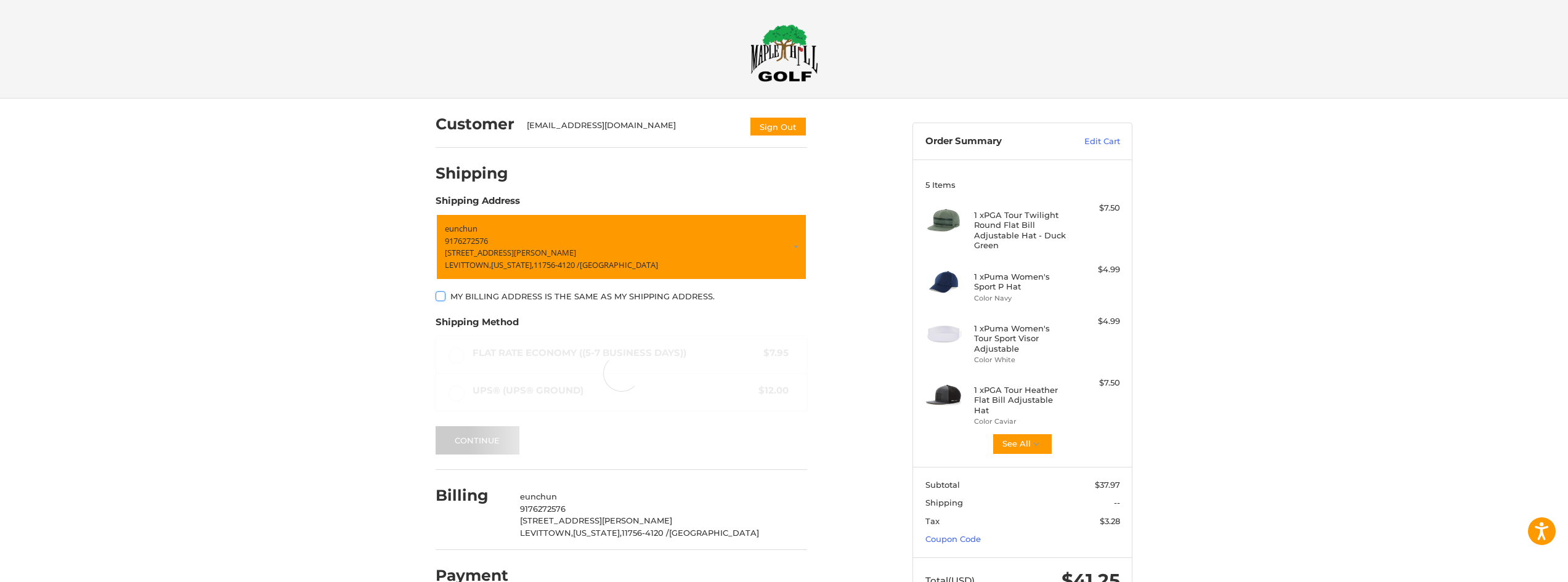
scroll to position [32, 0]
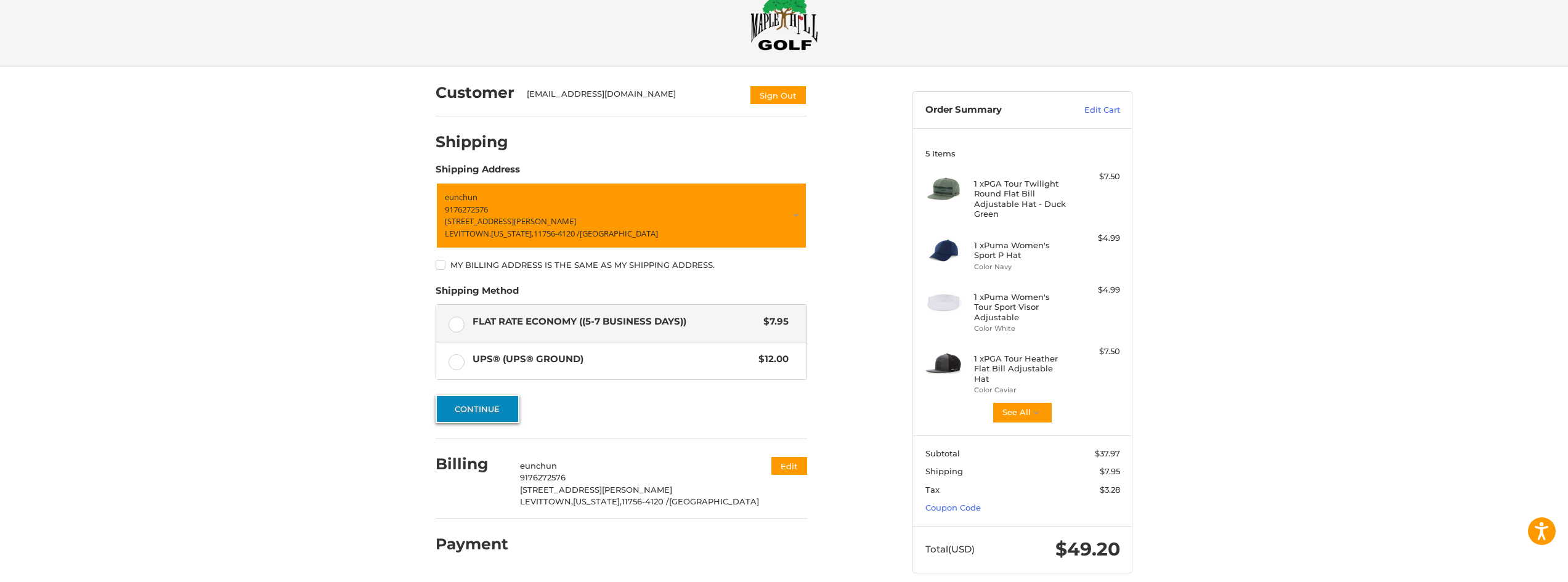
click at [483, 407] on button "Continue" at bounding box center [478, 409] width 84 height 29
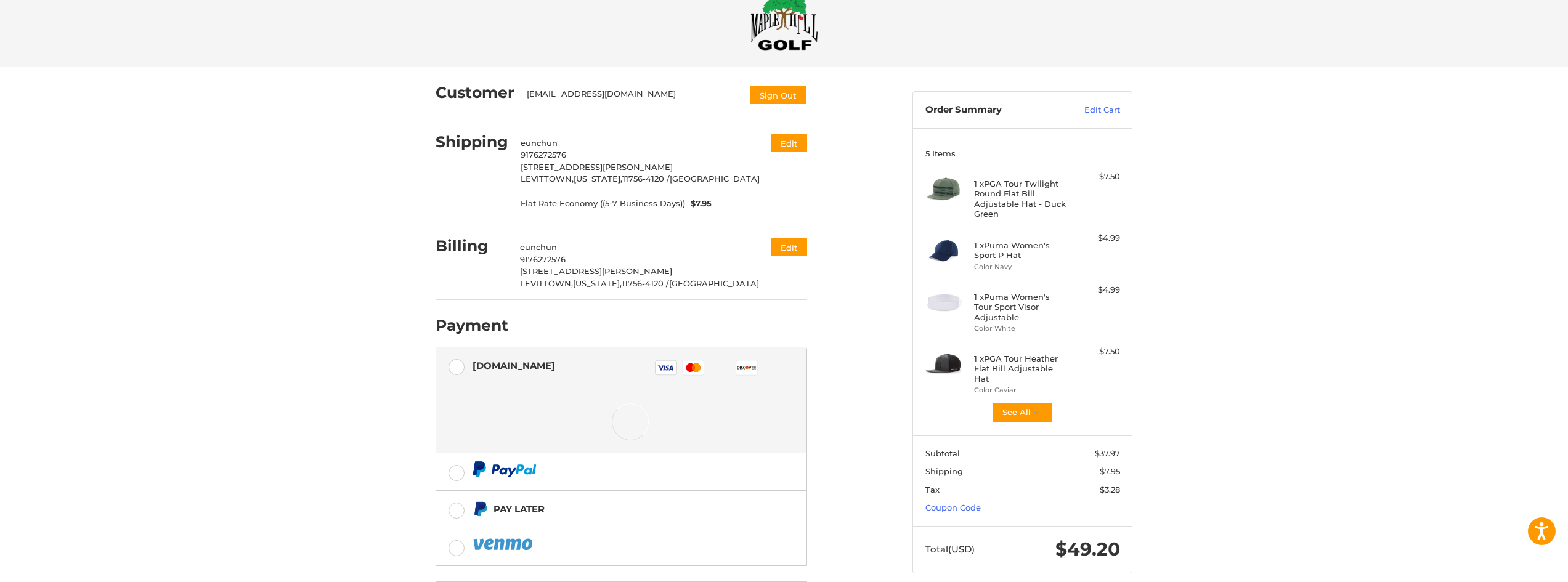
scroll to position [37, 0]
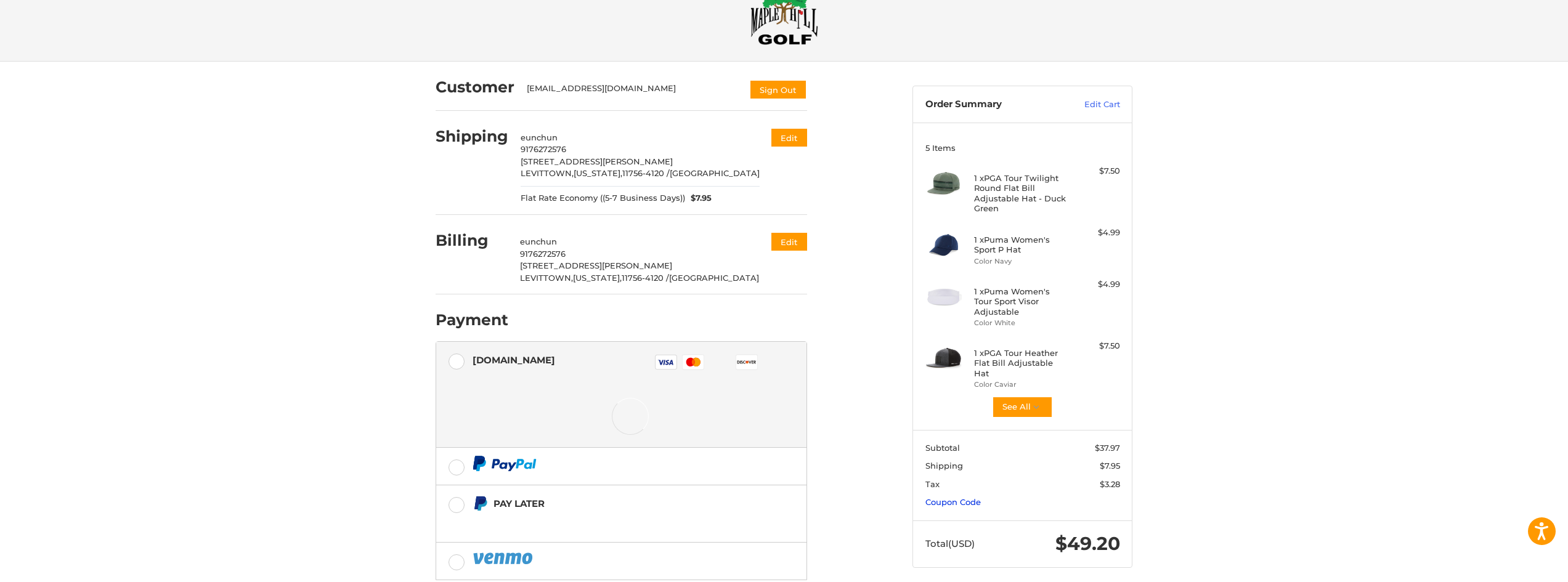
drag, startPoint x: 978, startPoint y: 491, endPoint x: 972, endPoint y: 492, distance: 6.1
click at [977, 497] on link "Coupon Code" at bounding box center [953, 502] width 55 height 10
click at [987, 514] on input "Gift Certificate or Coupon Code" at bounding box center [987, 527] width 124 height 28
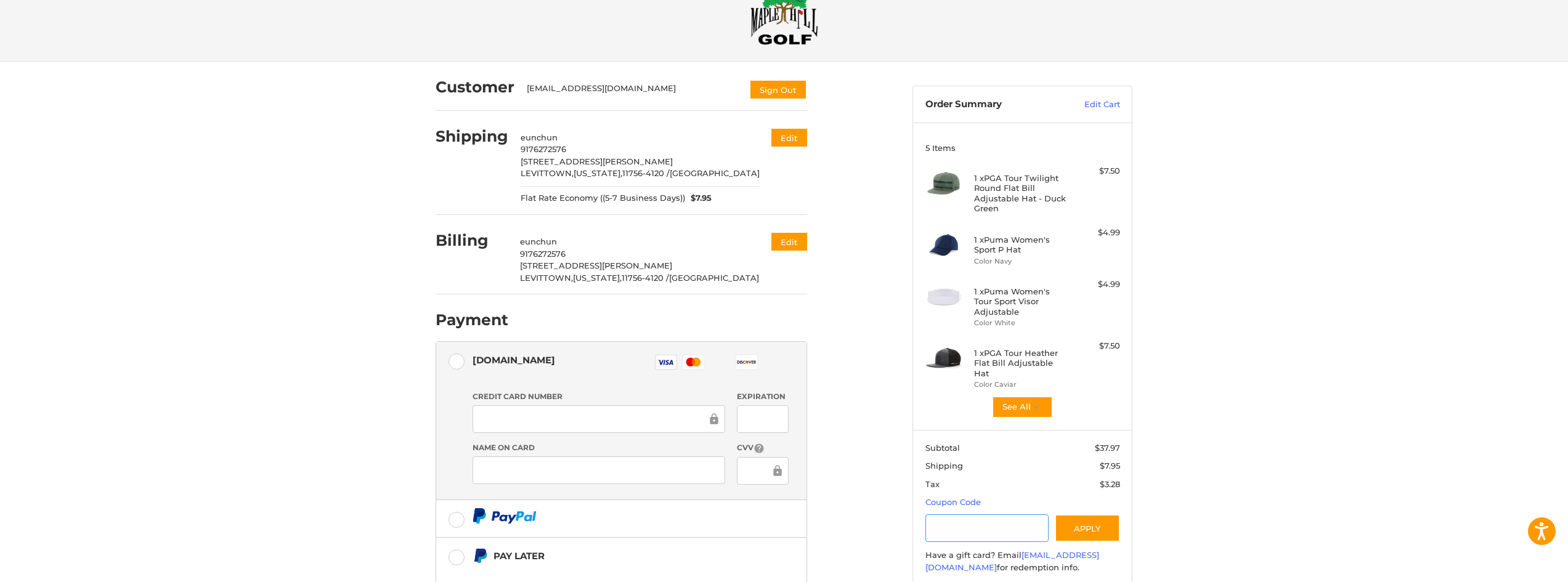
paste input "**********"
type input "**********"
click at [1075, 514] on button "Apply" at bounding box center [1087, 527] width 65 height 28
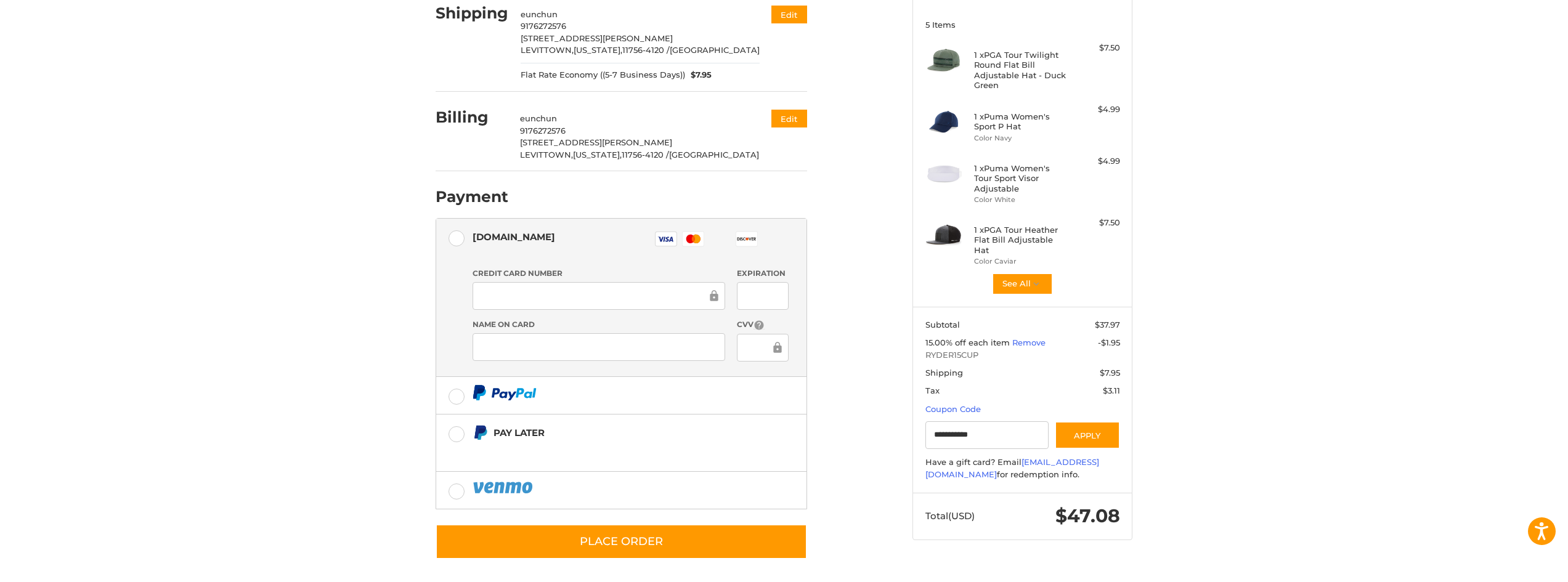
scroll to position [165, 0]
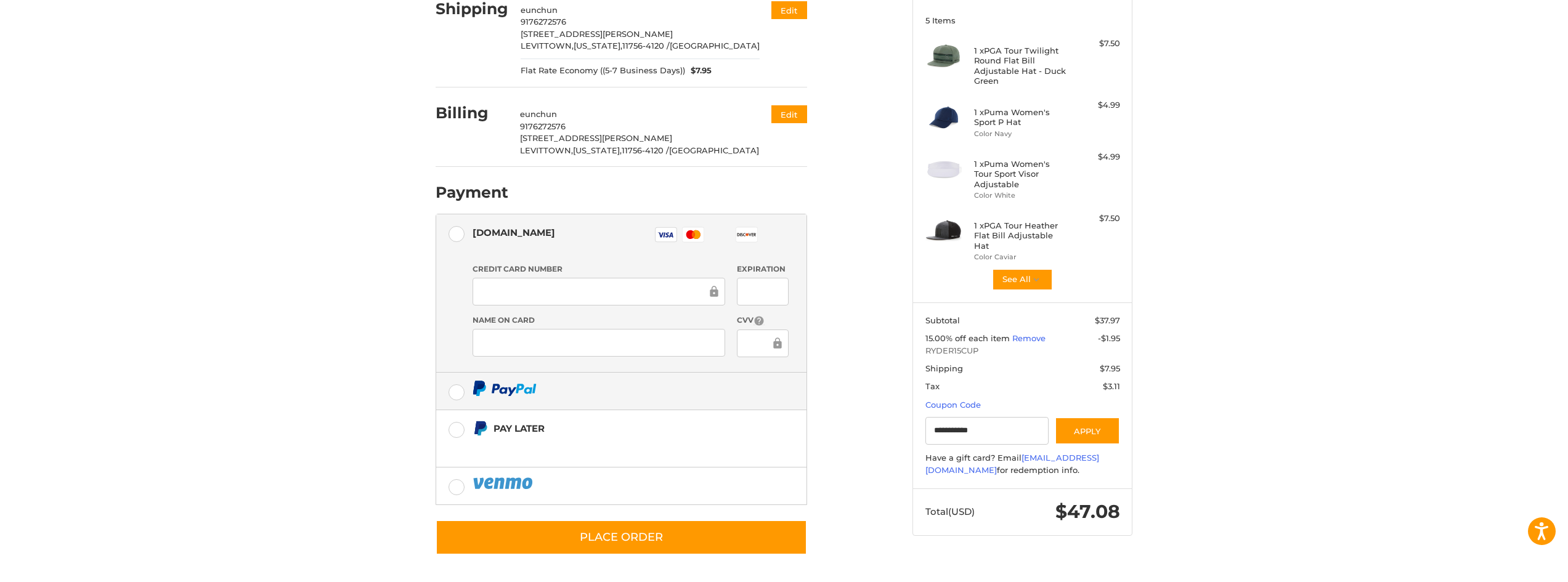
click at [454, 394] on label at bounding box center [621, 391] width 370 height 37
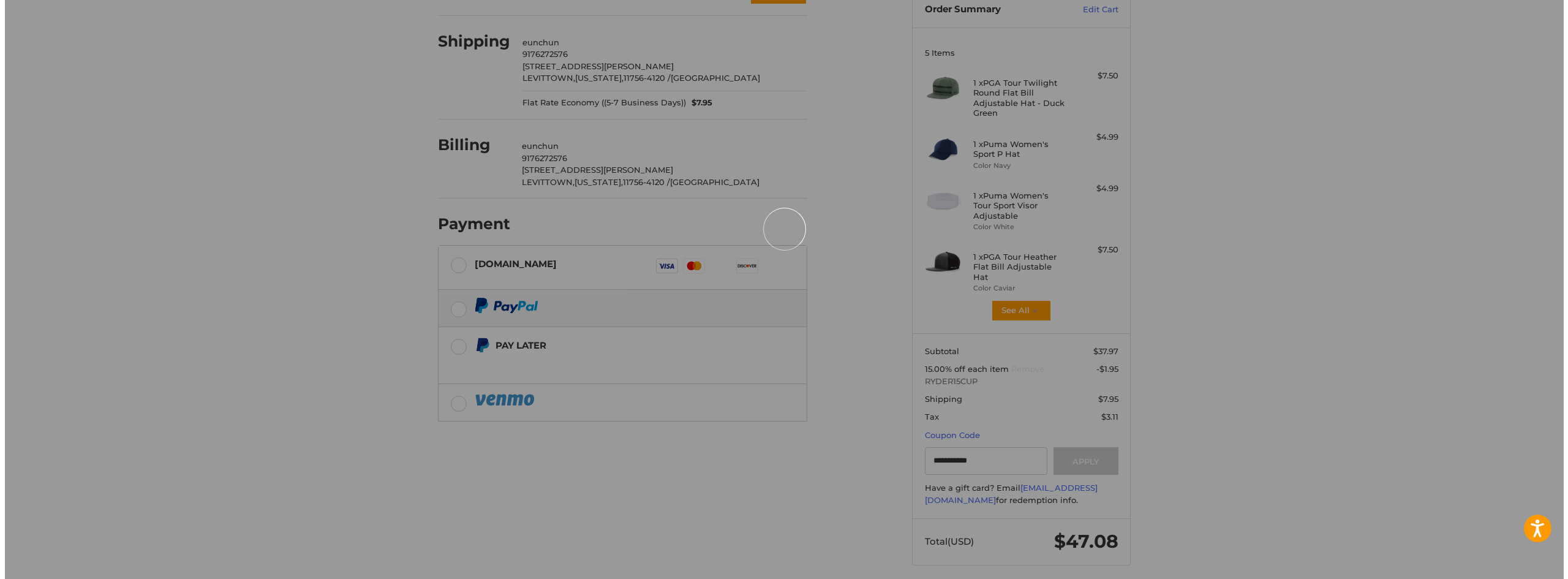
scroll to position [0, 0]
